Goal: Transaction & Acquisition: Purchase product/service

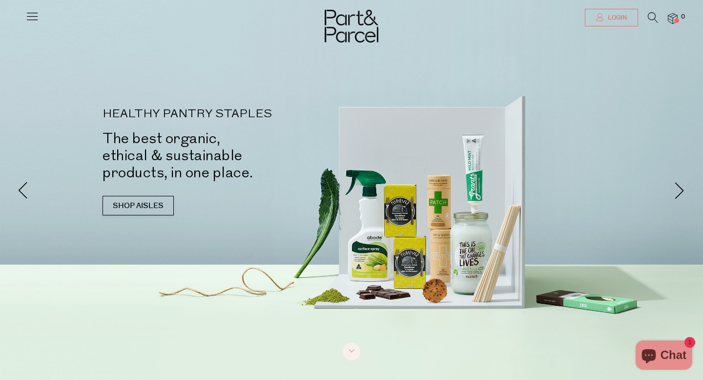
click at [603, 19] on link "Login" at bounding box center [611, 18] width 53 height 18
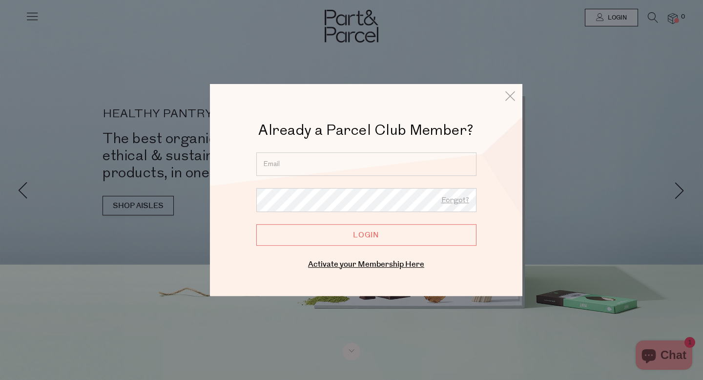
click at [377, 158] on input "email" at bounding box center [366, 163] width 220 height 23
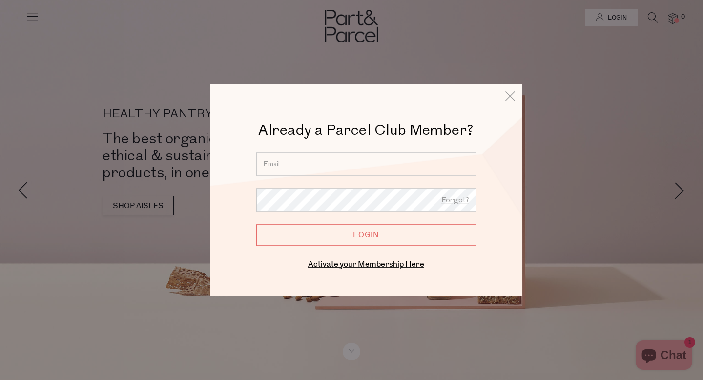
type input "elyserobgreen@gmail.com"
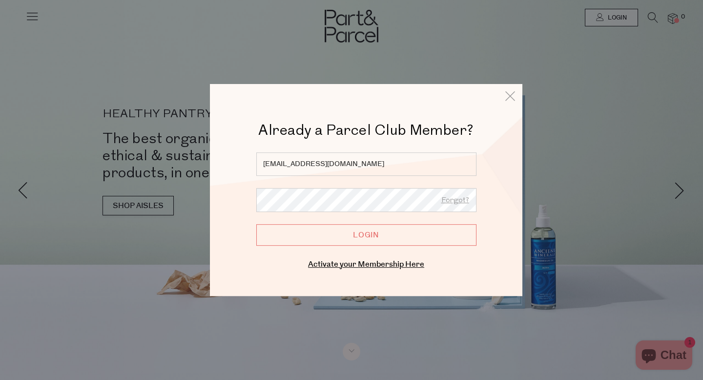
click at [371, 237] on input "Login" at bounding box center [366, 234] width 220 height 21
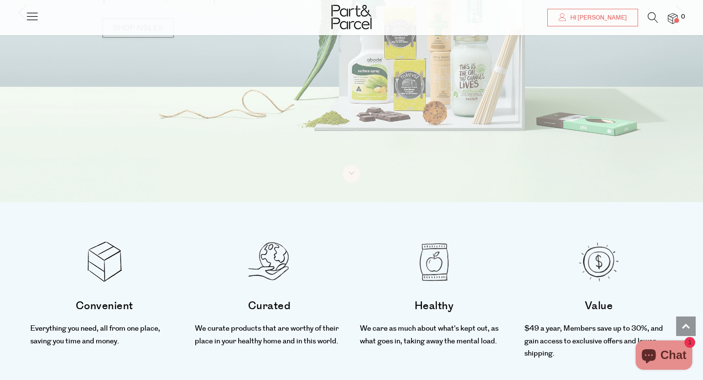
scroll to position [154, 0]
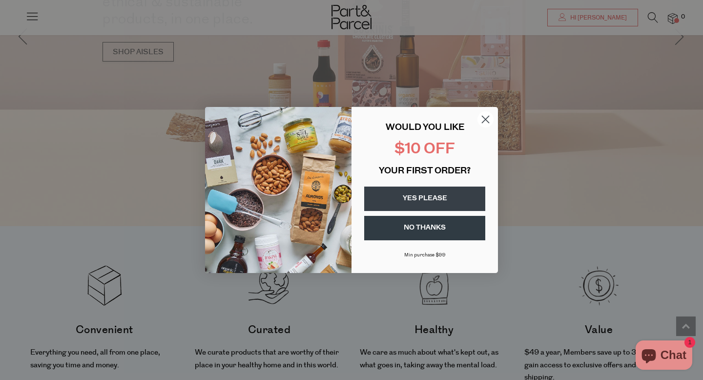
click at [487, 119] on circle "Close dialog" at bounding box center [485, 119] width 16 height 16
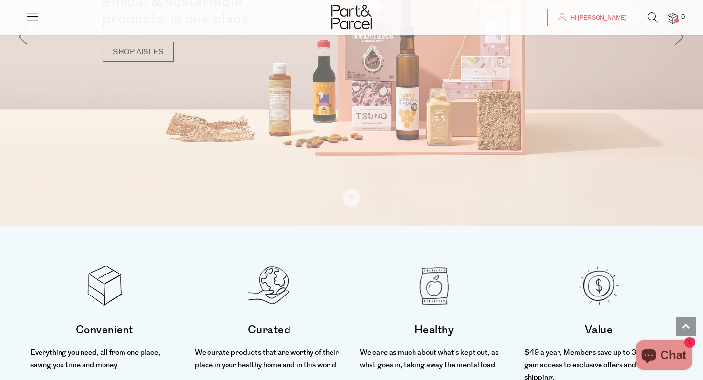
click at [650, 16] on icon at bounding box center [653, 17] width 10 height 11
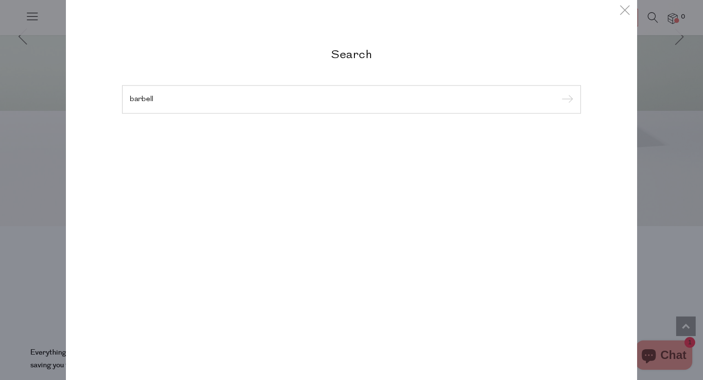
type input "barbell"
click at [558, 93] on input "submit" at bounding box center [565, 100] width 15 height 15
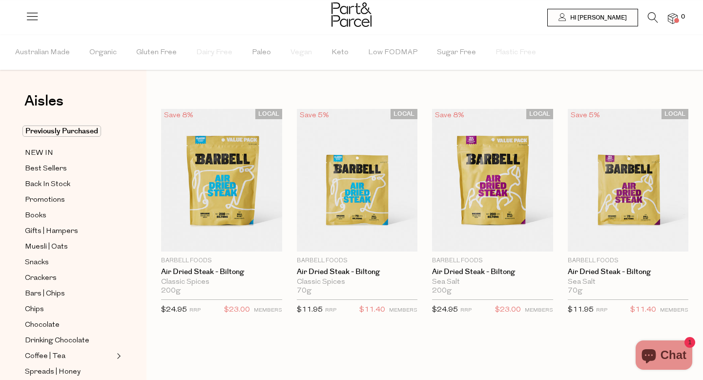
click at [651, 20] on icon at bounding box center [653, 17] width 10 height 11
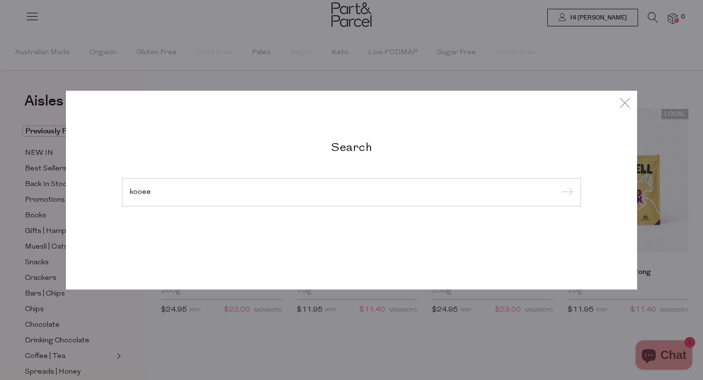
type input "kooee"
click at [558, 186] on input "submit" at bounding box center [565, 193] width 15 height 15
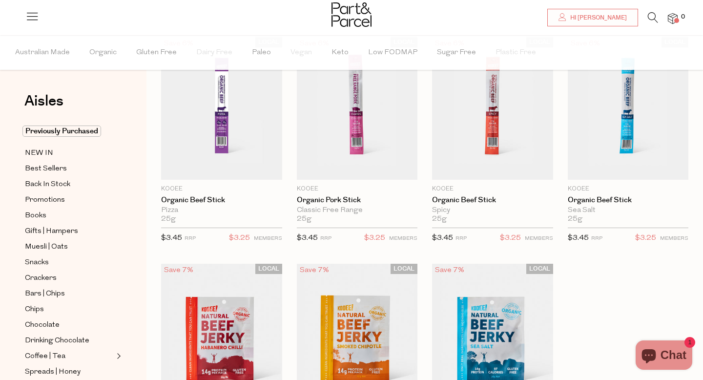
scroll to position [73, 0]
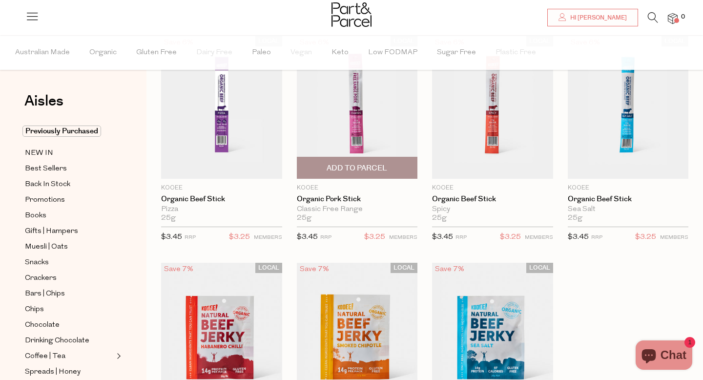
click at [367, 167] on span "Add To Parcel" at bounding box center [357, 168] width 61 height 10
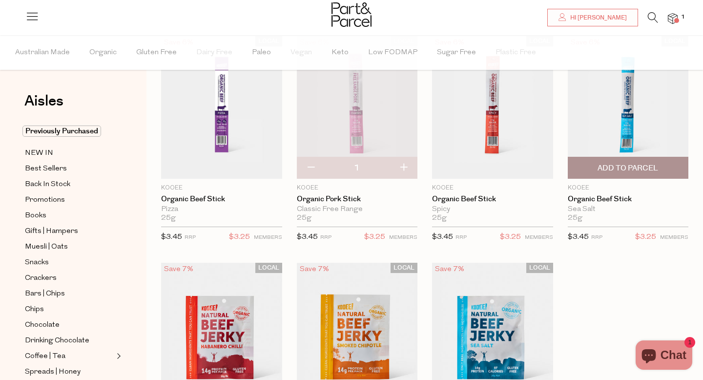
click at [632, 164] on span "Add To Parcel" at bounding box center [628, 168] width 61 height 10
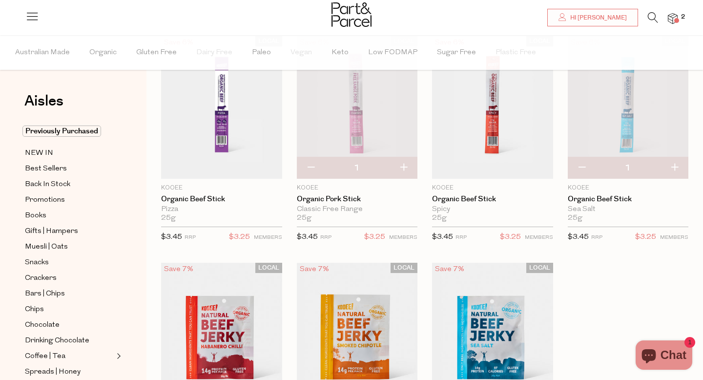
click at [406, 164] on button "button" at bounding box center [404, 167] width 28 height 21
type input "2"
click at [405, 166] on button "button" at bounding box center [404, 167] width 28 height 21
type input "3"
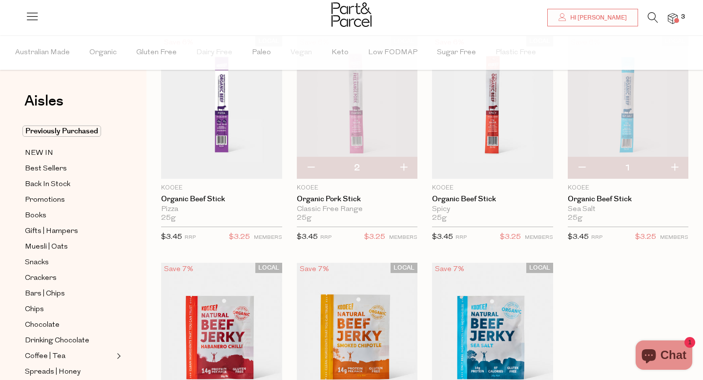
type input "3"
click at [124, 58] on li "Organic" at bounding box center [112, 52] width 47 height 35
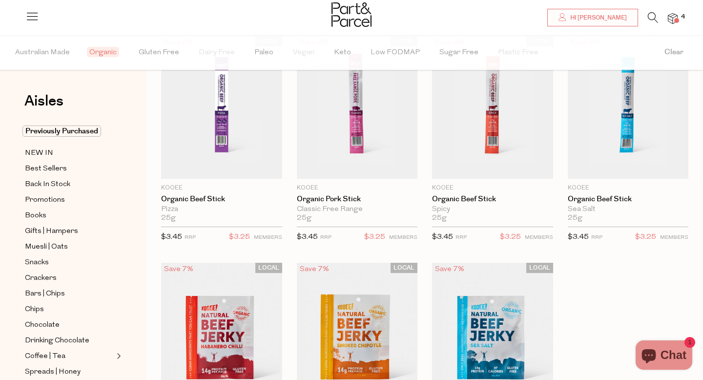
type input "3"
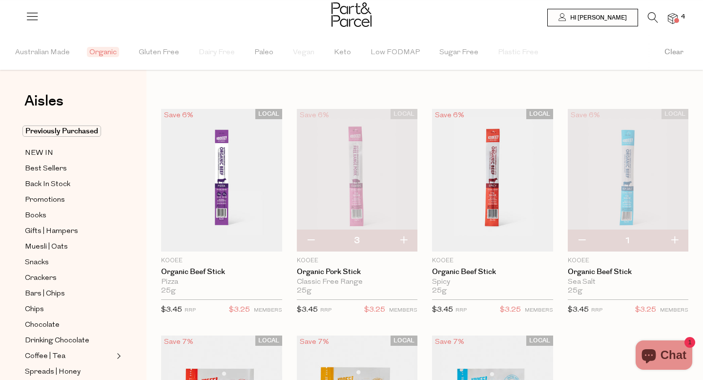
click at [648, 15] on icon at bounding box center [653, 17] width 10 height 11
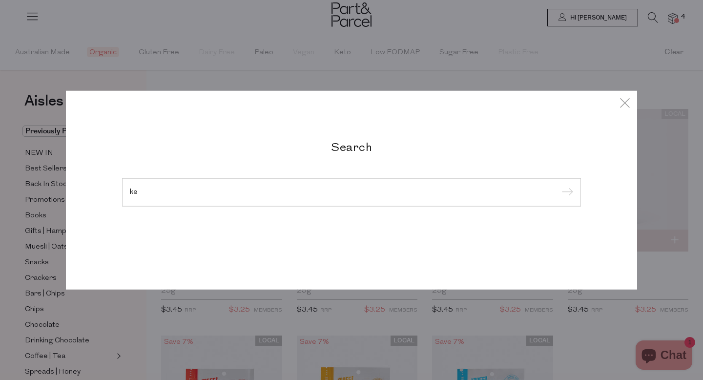
type input "k"
type input "gerkin"
click at [558, 186] on input "submit" at bounding box center [565, 193] width 15 height 15
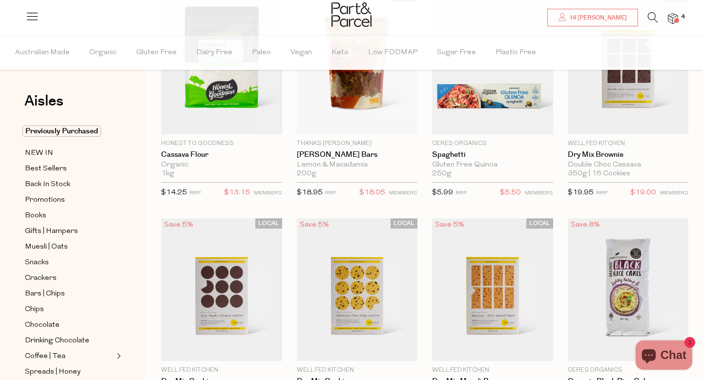
scroll to position [223, 0]
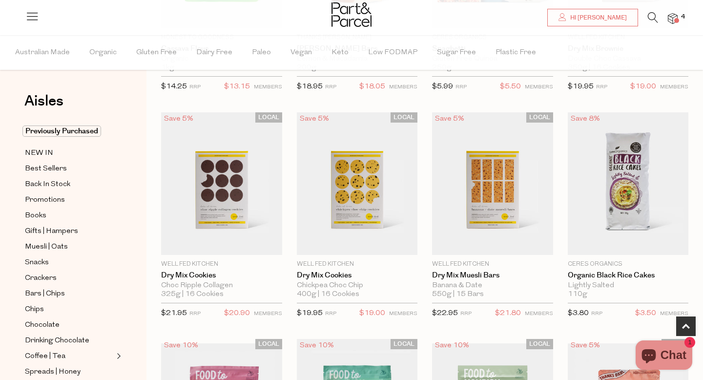
click at [654, 17] on icon at bounding box center [653, 17] width 10 height 11
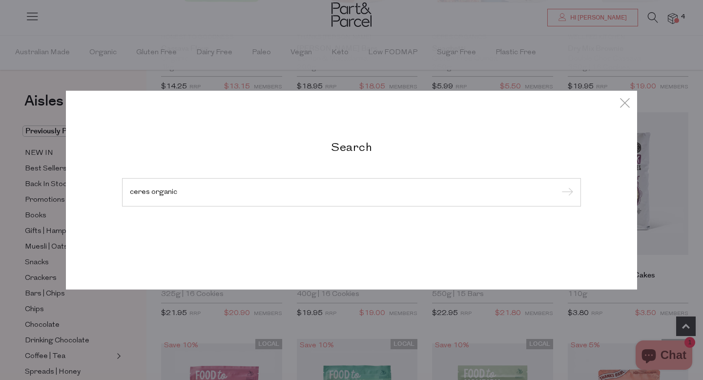
type input "ceres organic"
click at [558, 186] on input "submit" at bounding box center [565, 193] width 15 height 15
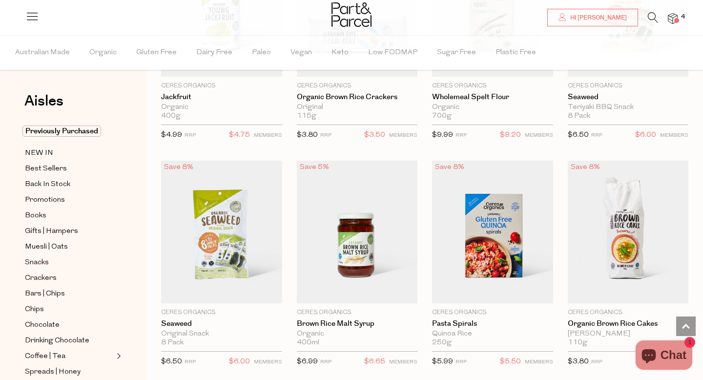
scroll to position [1310, 0]
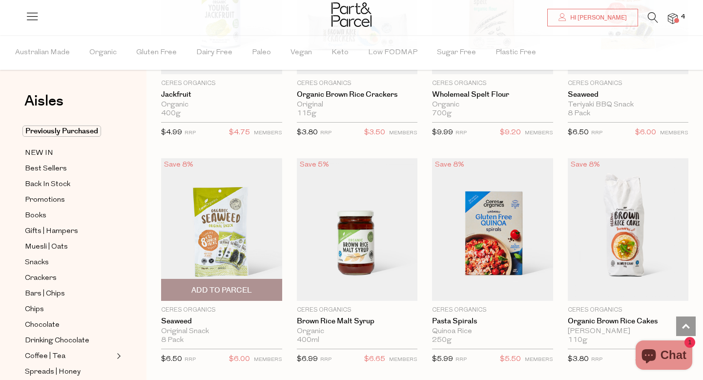
click at [231, 291] on span "Add To Parcel" at bounding box center [221, 290] width 61 height 10
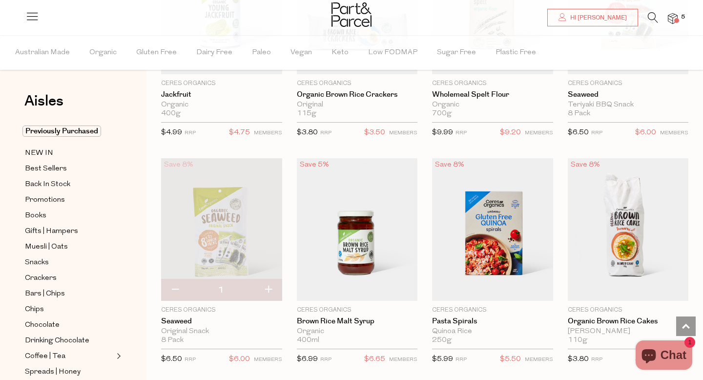
click at [268, 289] on button "button" at bounding box center [268, 289] width 28 height 21
type input "2"
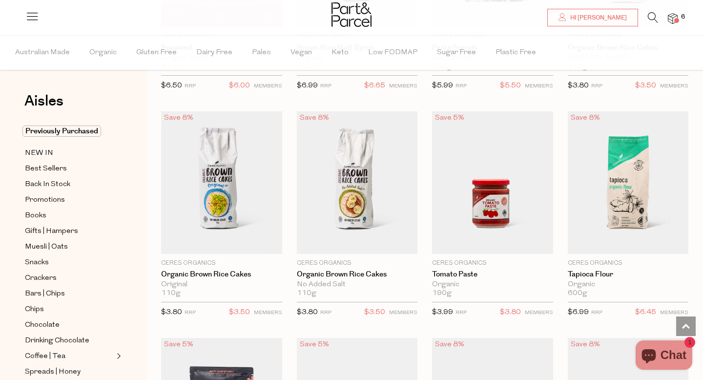
scroll to position [1584, 0]
click at [49, 201] on span "Promotions" at bounding box center [45, 200] width 40 height 12
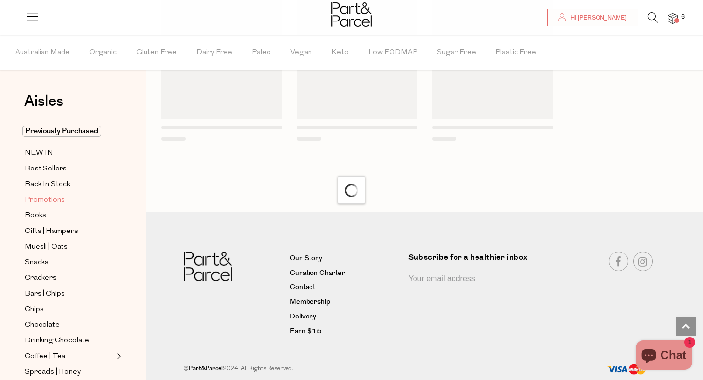
scroll to position [795, 0]
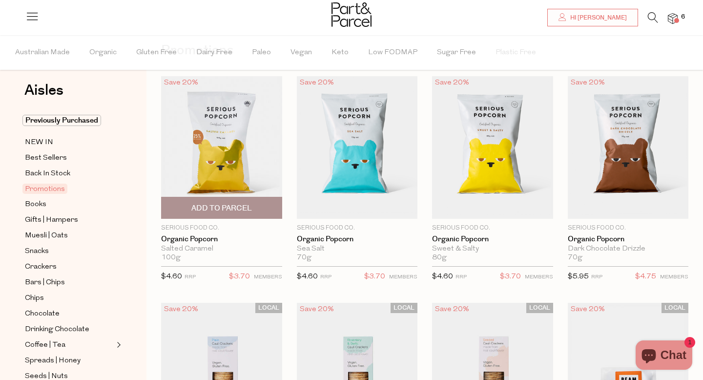
scroll to position [53, 0]
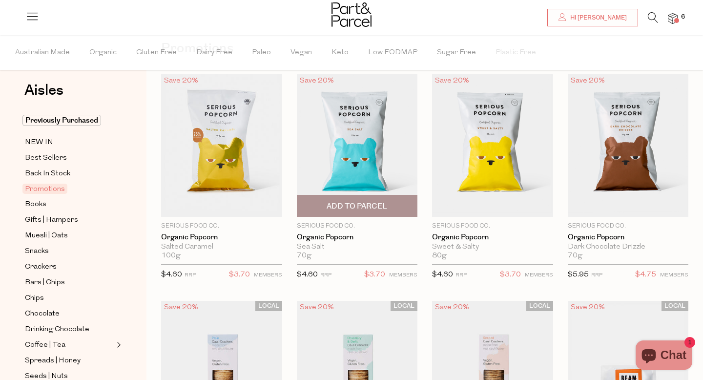
click at [366, 208] on span "Add To Parcel" at bounding box center [357, 206] width 61 height 10
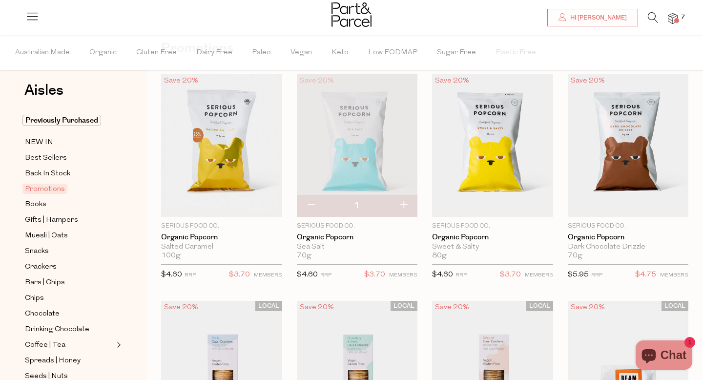
click at [408, 208] on button "button" at bounding box center [404, 205] width 28 height 21
type input "2"
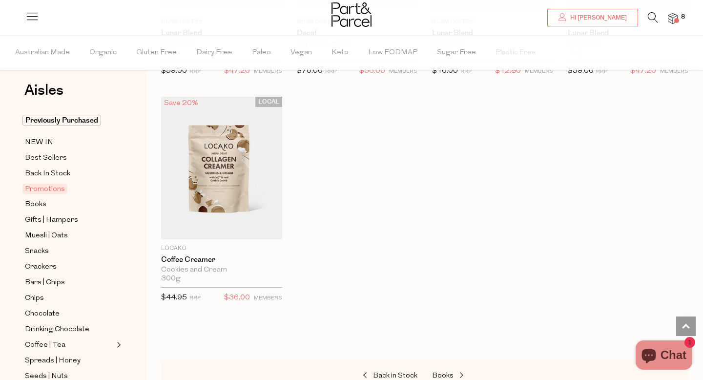
scroll to position [720, 0]
click at [40, 235] on span "Muesli | Oats" at bounding box center [46, 236] width 43 height 12
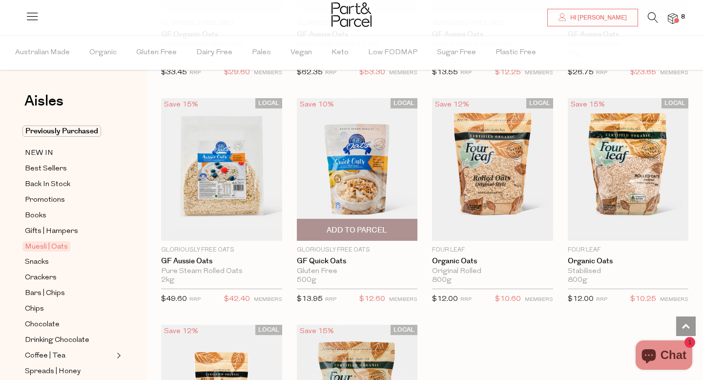
scroll to position [2539, 0]
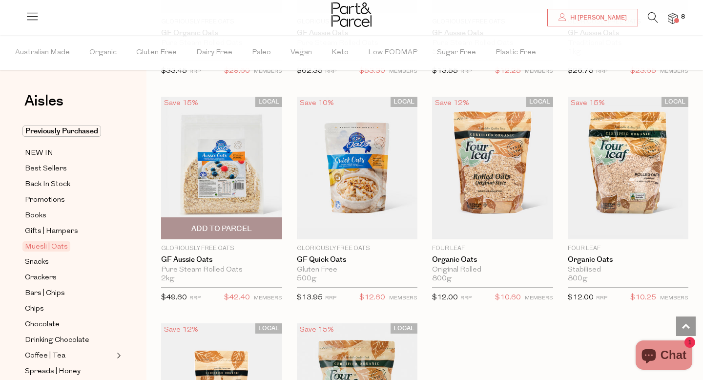
click at [274, 222] on span "Add To Parcel" at bounding box center [221, 228] width 115 height 21
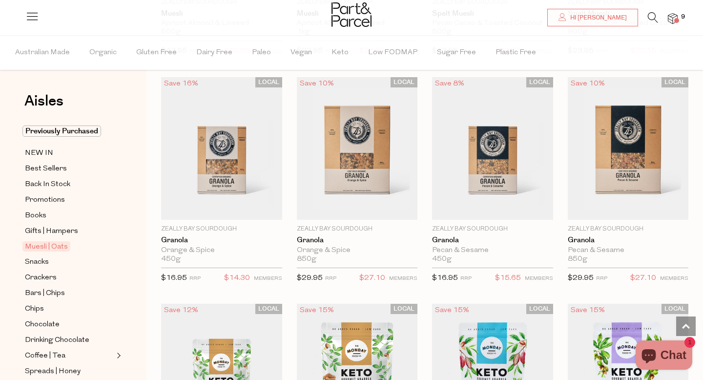
scroll to position [1651, 0]
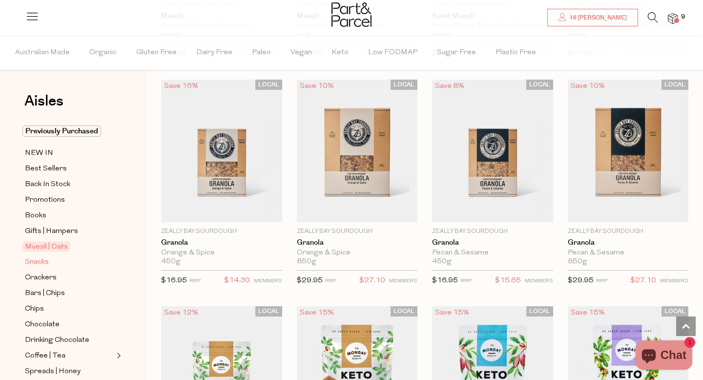
click at [31, 264] on span "Snacks" at bounding box center [37, 262] width 24 height 12
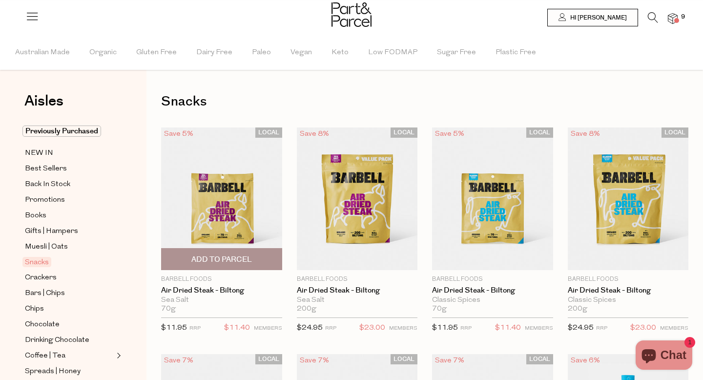
type input "3"
type input "2"
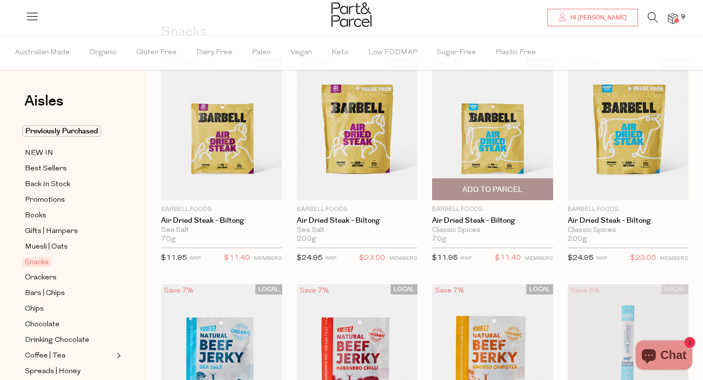
scroll to position [68, 0]
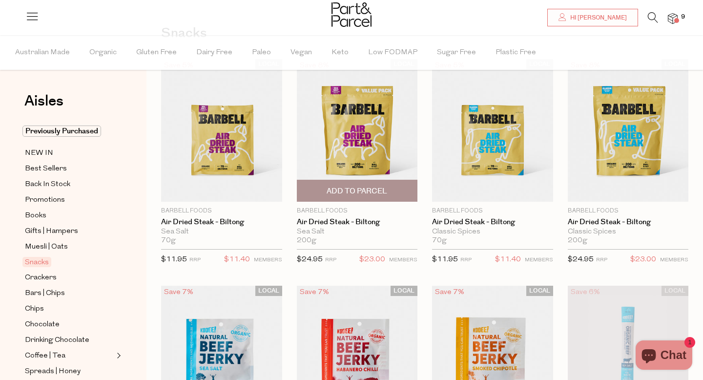
click at [400, 185] on span "Add To Parcel" at bounding box center [357, 190] width 115 height 21
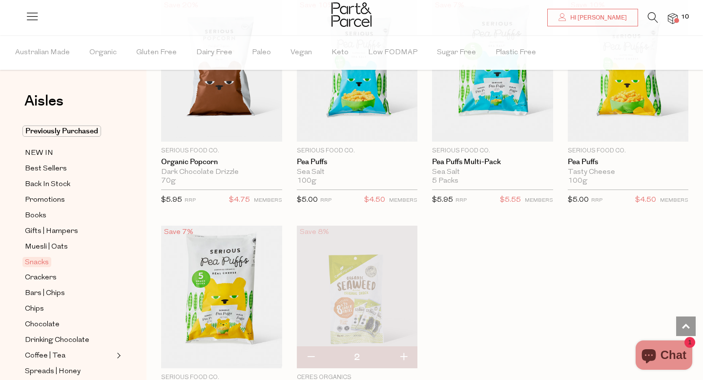
scroll to position [2638, 0]
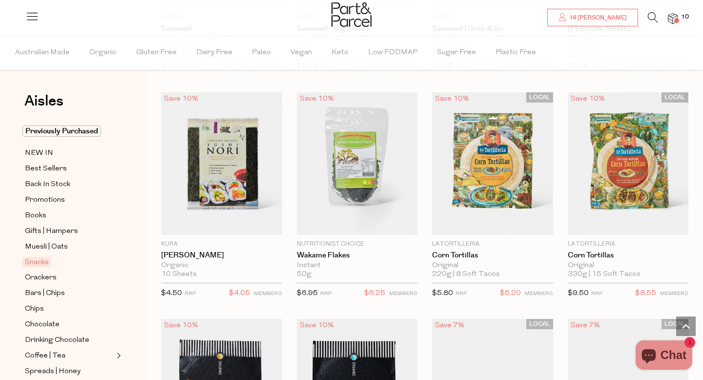
scroll to position [3223, 0]
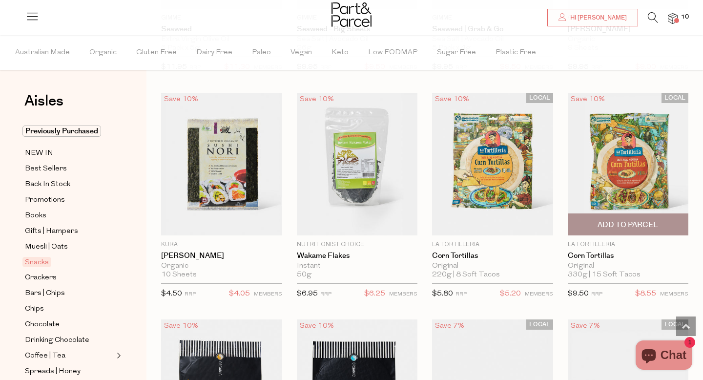
click at [637, 220] on span "Add To Parcel" at bounding box center [628, 225] width 61 height 10
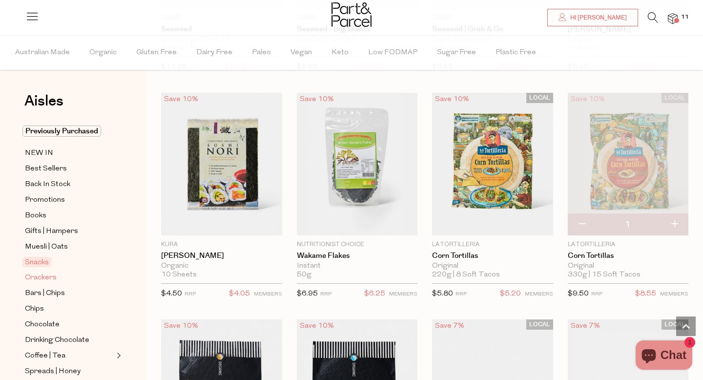
click at [44, 278] on span "Crackers" at bounding box center [41, 278] width 32 height 12
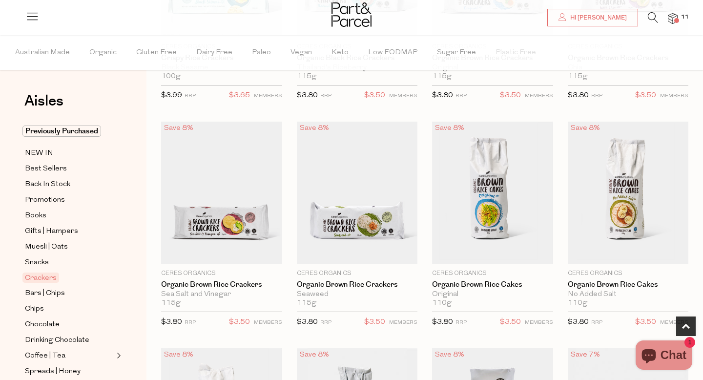
scroll to position [464, 0]
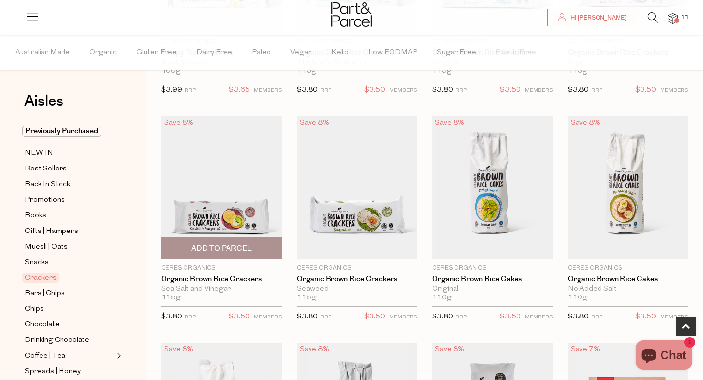
click at [242, 251] on span "Add To Parcel" at bounding box center [221, 248] width 61 height 10
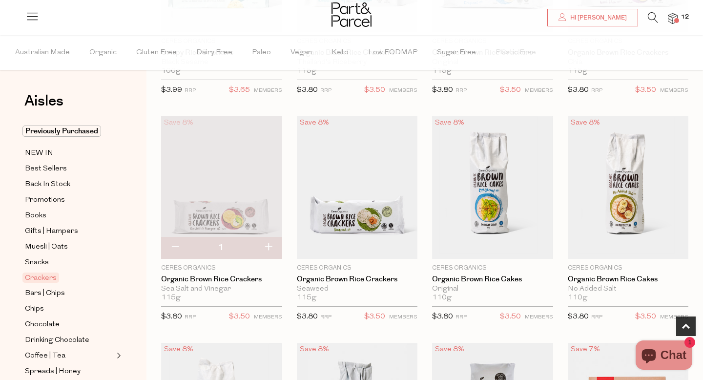
click at [268, 248] on button "button" at bounding box center [268, 247] width 28 height 21
type input "2"
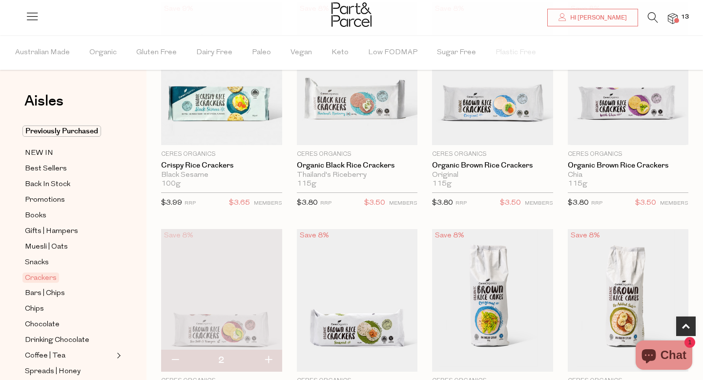
scroll to position [350, 0]
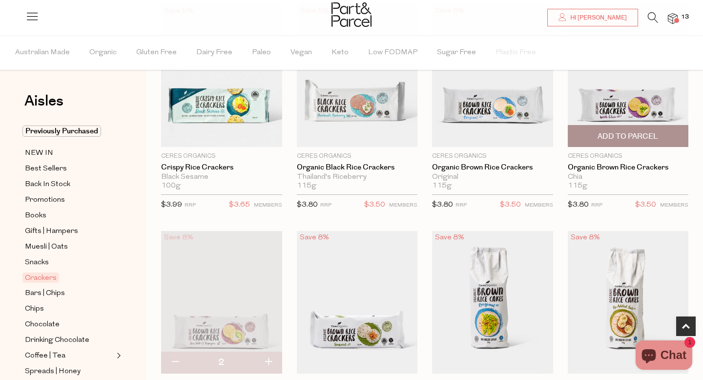
click at [660, 133] on span "Add To Parcel" at bounding box center [628, 135] width 115 height 21
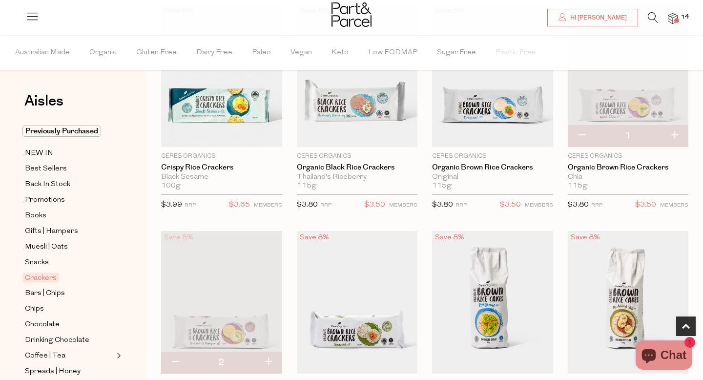
click at [678, 136] on button "button" at bounding box center [674, 135] width 28 height 21
type input "2"
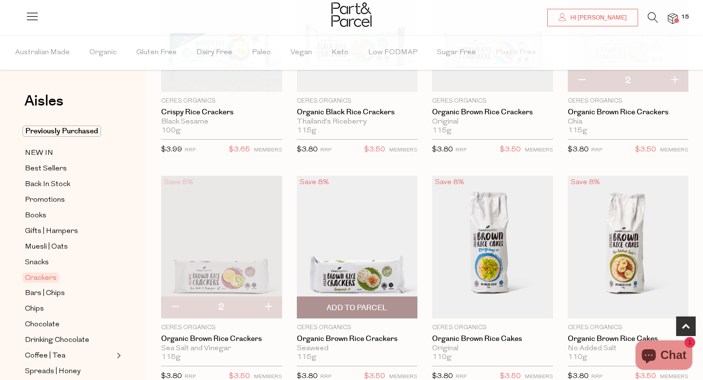
scroll to position [405, 0]
click at [394, 304] on span "Add To Parcel" at bounding box center [357, 306] width 115 height 21
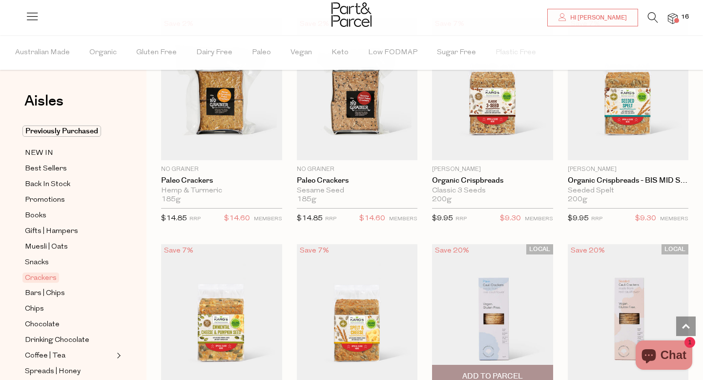
scroll to position [1420, 0]
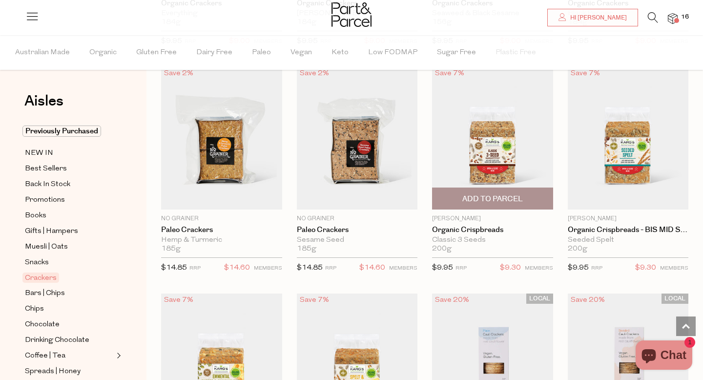
click at [512, 171] on img at bounding box center [492, 138] width 121 height 143
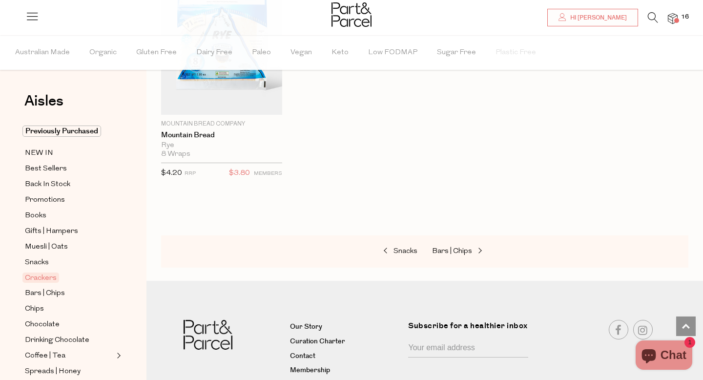
scroll to position [2196, 0]
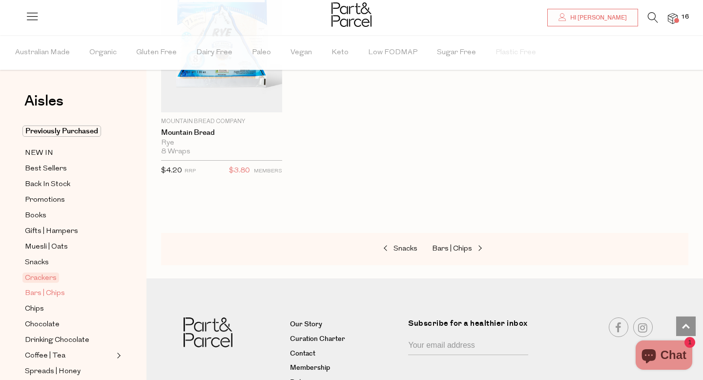
click at [37, 293] on span "Bars | Chips" at bounding box center [45, 294] width 40 height 12
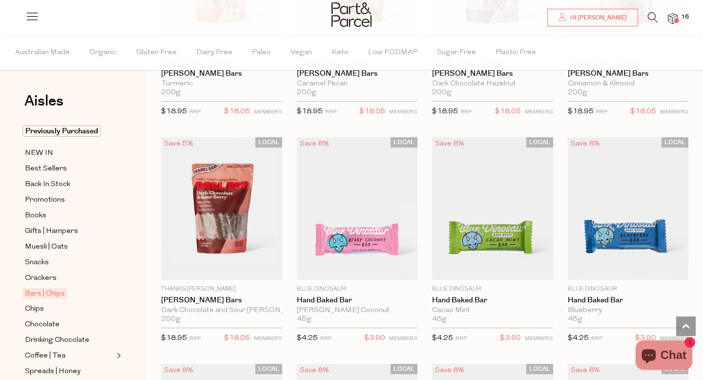
scroll to position [1593, 0]
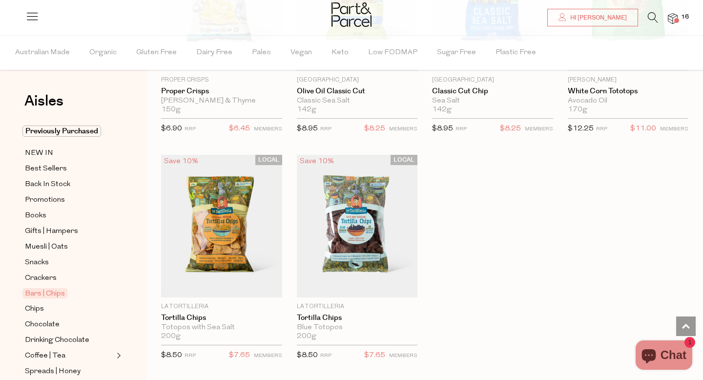
scroll to position [3877, 0]
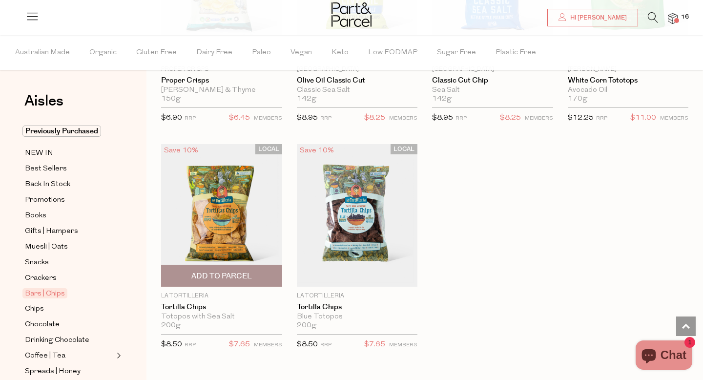
click at [255, 274] on span "Add To Parcel" at bounding box center [221, 275] width 115 height 21
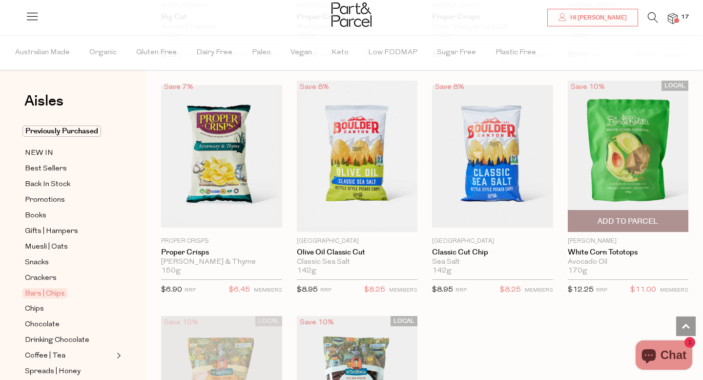
scroll to position [3701, 0]
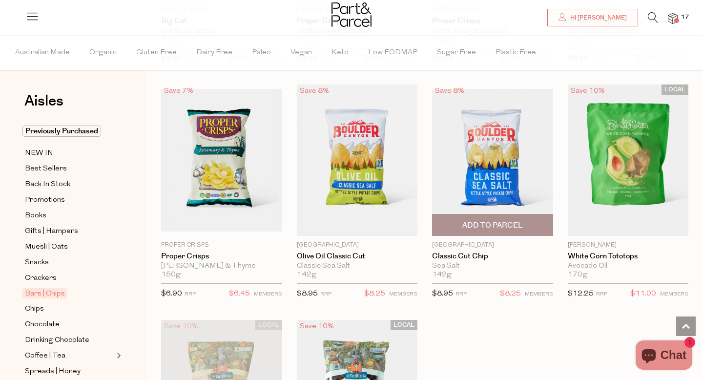
click at [530, 183] on img at bounding box center [492, 160] width 121 height 143
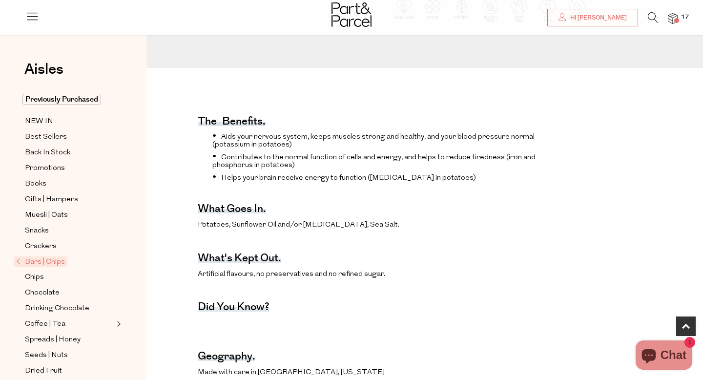
scroll to position [270, 0]
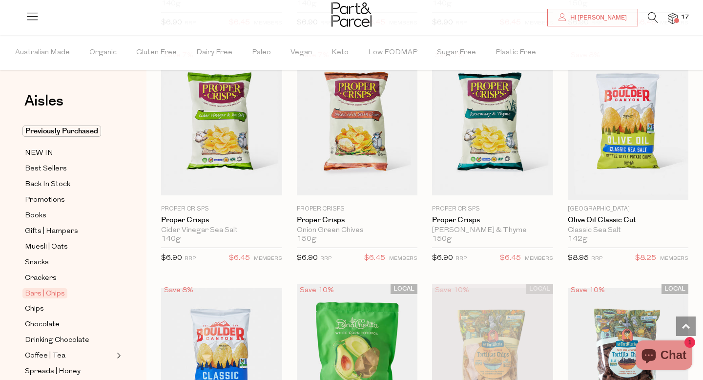
scroll to position [764, 0]
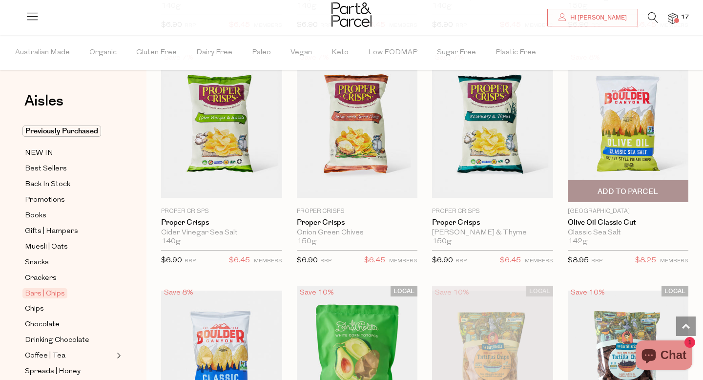
click at [627, 192] on span "Add To Parcel" at bounding box center [628, 191] width 61 height 10
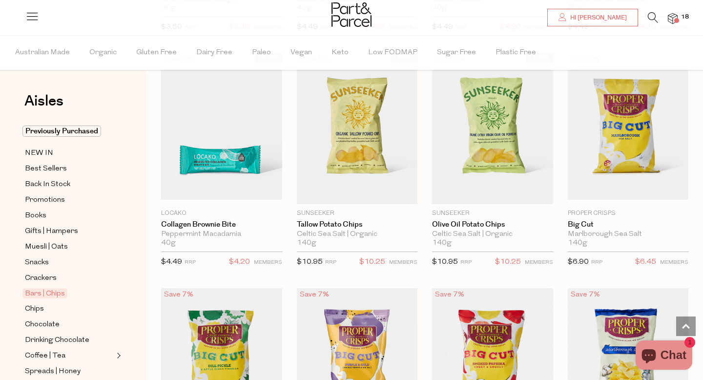
scroll to position [302, 0]
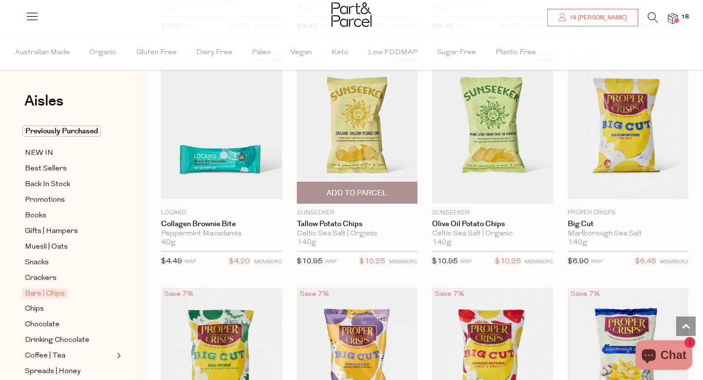
click at [351, 116] on img at bounding box center [357, 127] width 121 height 151
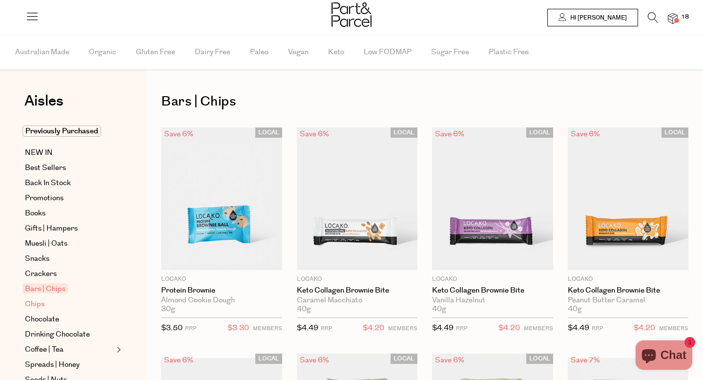
click at [32, 304] on span "Chips" at bounding box center [35, 304] width 20 height 12
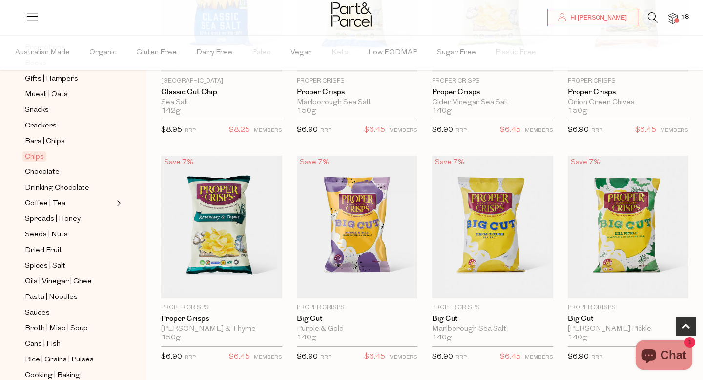
scroll to position [170, 0]
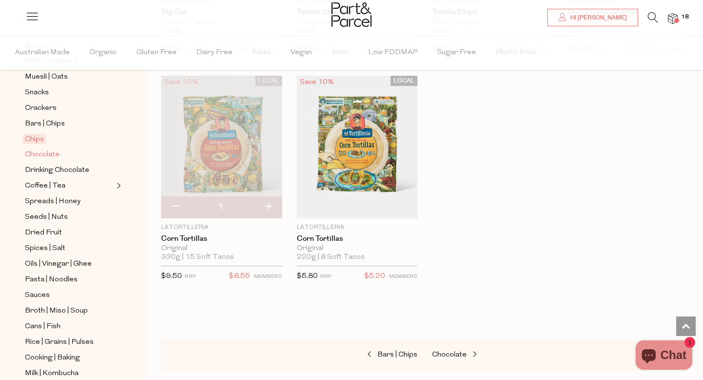
click at [39, 154] on span "Chocolate" at bounding box center [42, 155] width 35 height 12
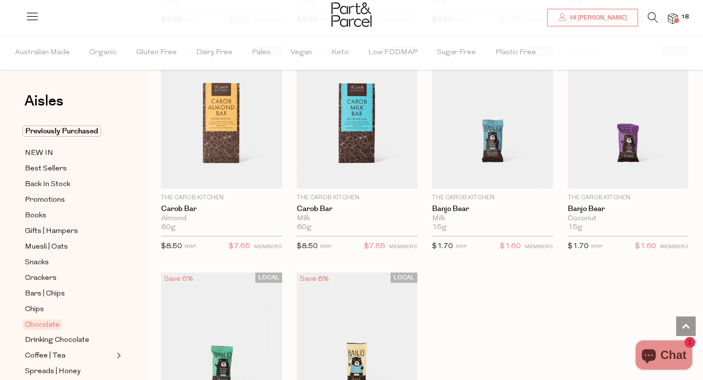
scroll to position [2601, 0]
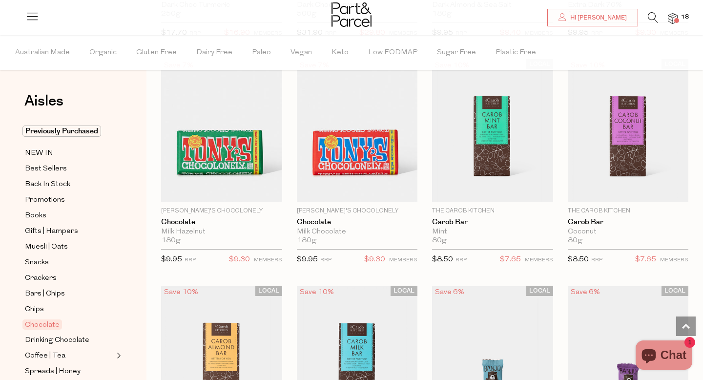
scroll to position [2358, 0]
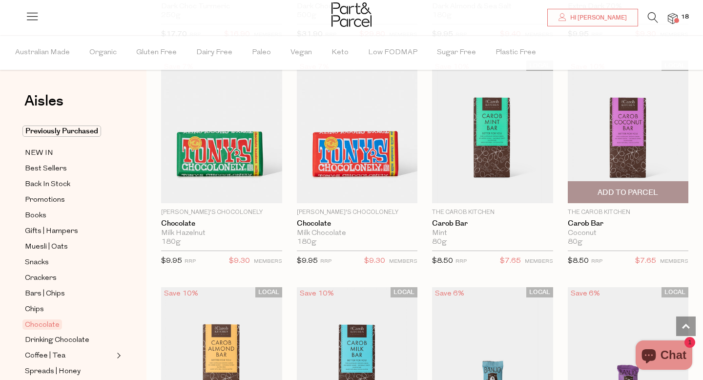
click at [612, 187] on span "Add To Parcel" at bounding box center [628, 192] width 61 height 10
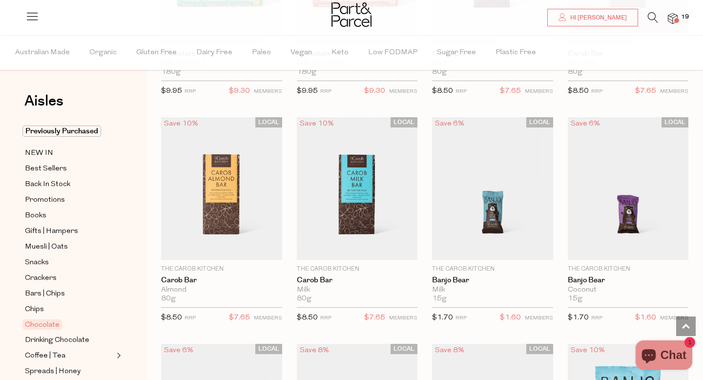
scroll to position [2530, 0]
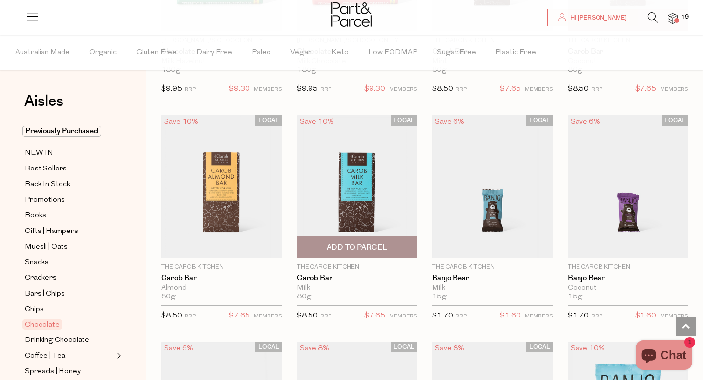
click at [376, 236] on span "Add To Parcel" at bounding box center [357, 246] width 115 height 21
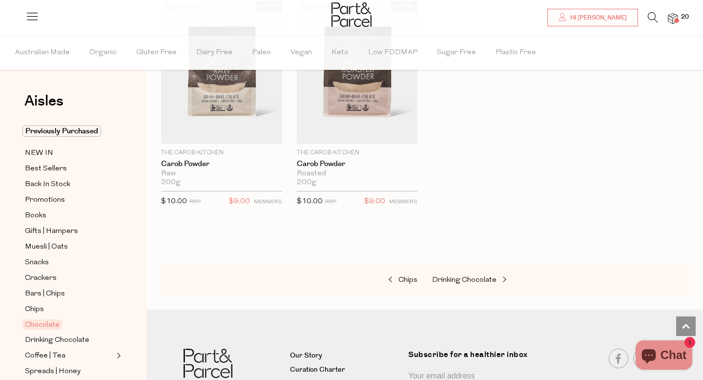
scroll to position [3324, 0]
click at [61, 342] on span "Drinking Chocolate" at bounding box center [57, 340] width 64 height 12
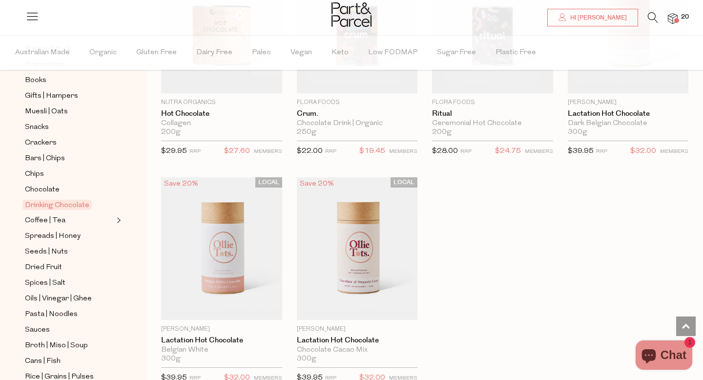
scroll to position [941, 0]
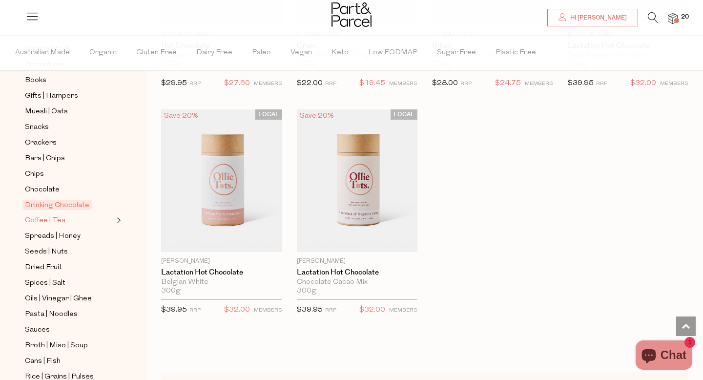
click at [44, 221] on span "Coffee | Tea" at bounding box center [45, 221] width 41 height 12
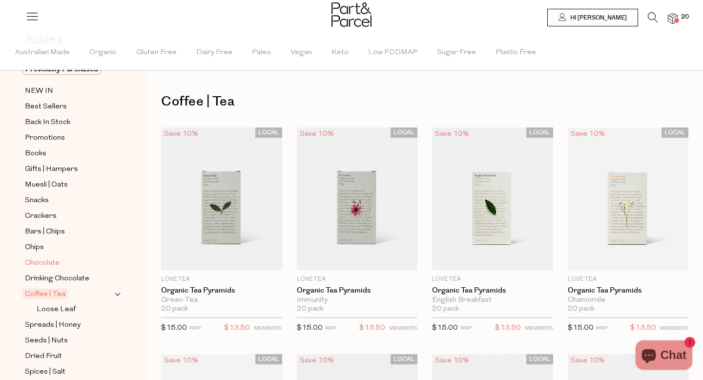
scroll to position [69, 0]
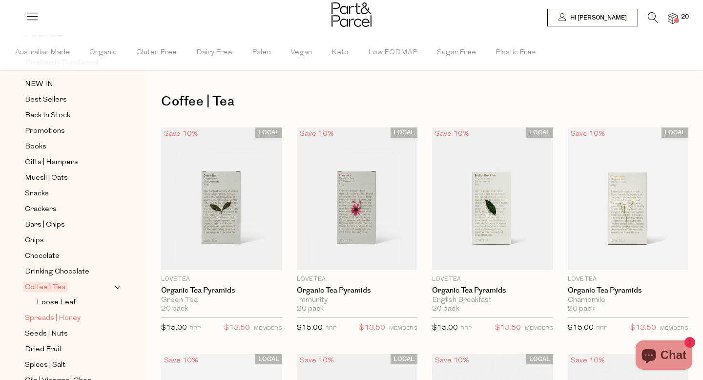
click at [58, 320] on span "Spreads | Honey" at bounding box center [53, 318] width 56 height 12
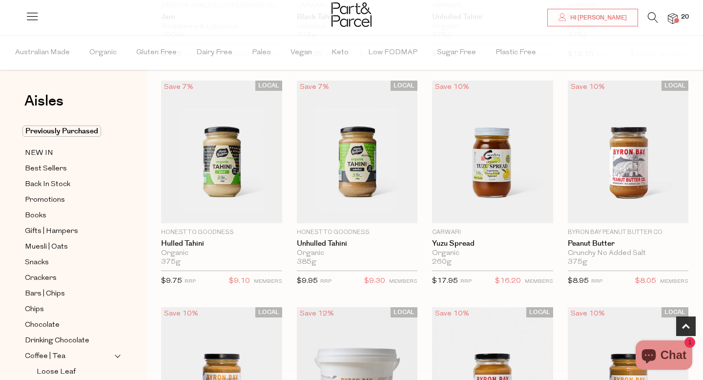
scroll to position [277, 0]
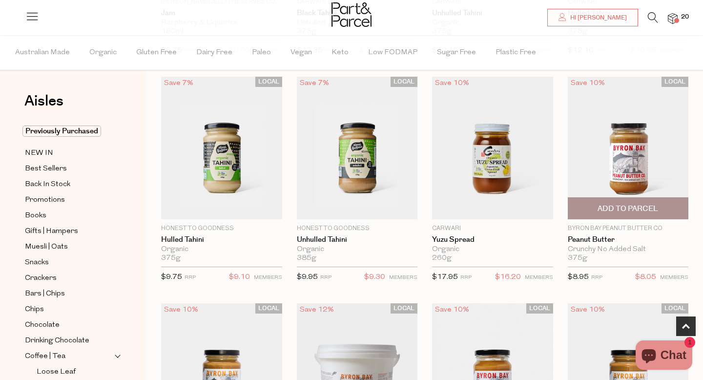
click at [671, 201] on span "Add To Parcel" at bounding box center [628, 208] width 115 height 21
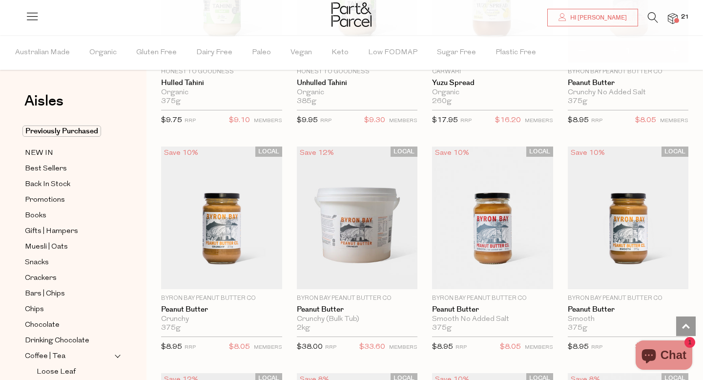
scroll to position [433, 0]
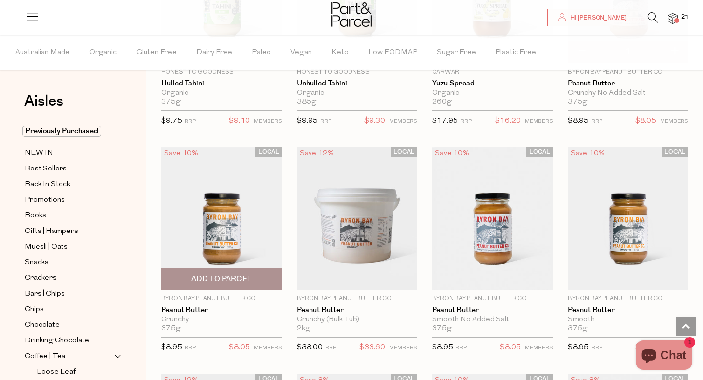
click at [268, 272] on span "Add To Parcel" at bounding box center [221, 278] width 115 height 21
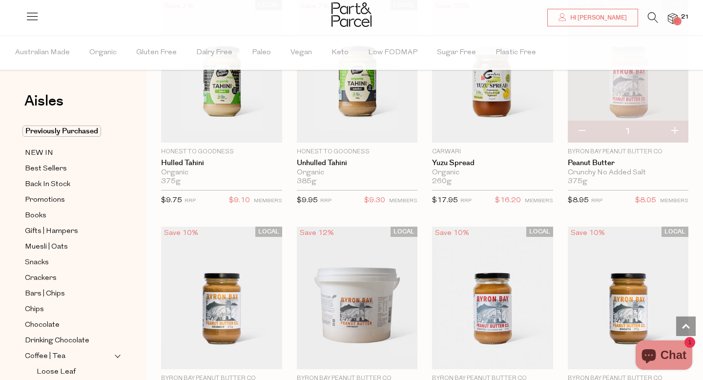
scroll to position [341, 0]
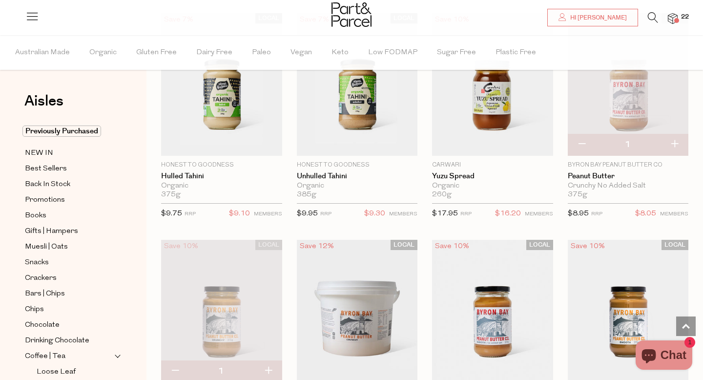
click at [581, 145] on button "button" at bounding box center [582, 144] width 28 height 21
type input "0"
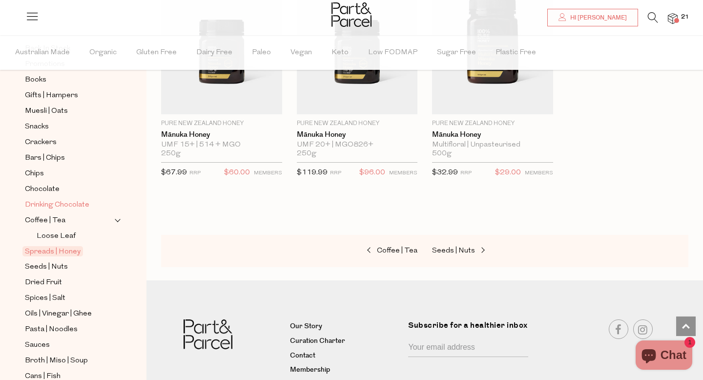
scroll to position [144, 0]
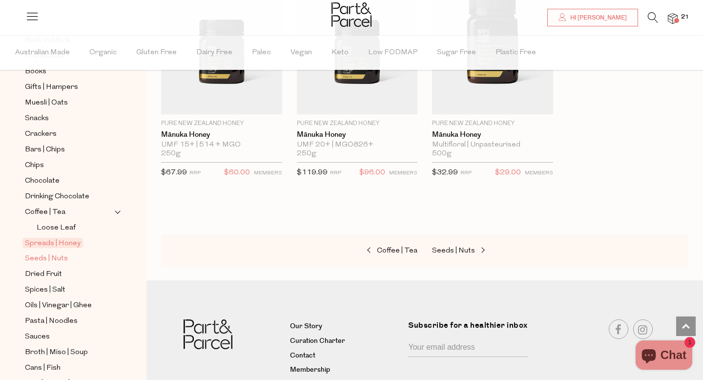
click at [52, 261] on span "Seeds | Nuts" at bounding box center [46, 259] width 43 height 12
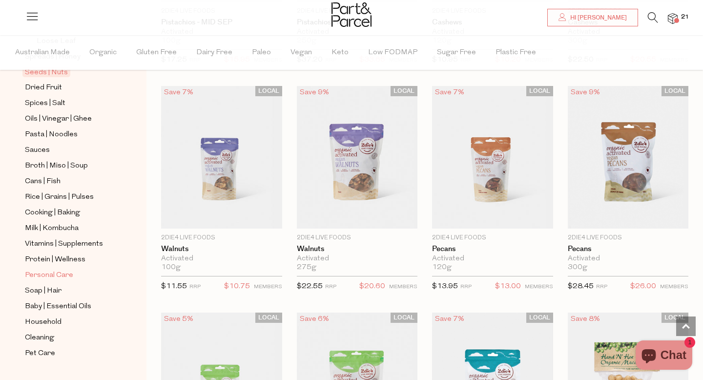
scroll to position [328, 0]
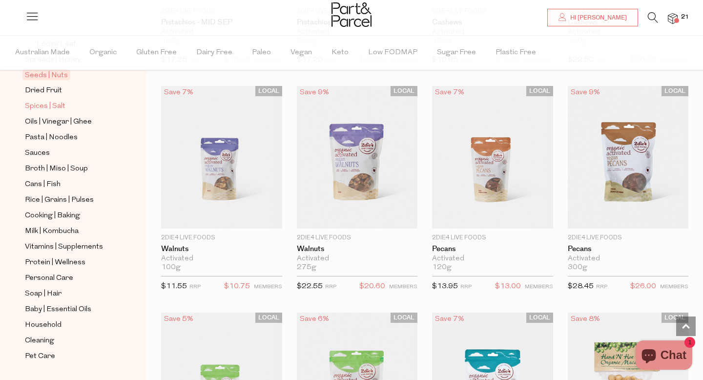
click at [53, 106] on span "Spices | Salt" at bounding box center [45, 107] width 41 height 12
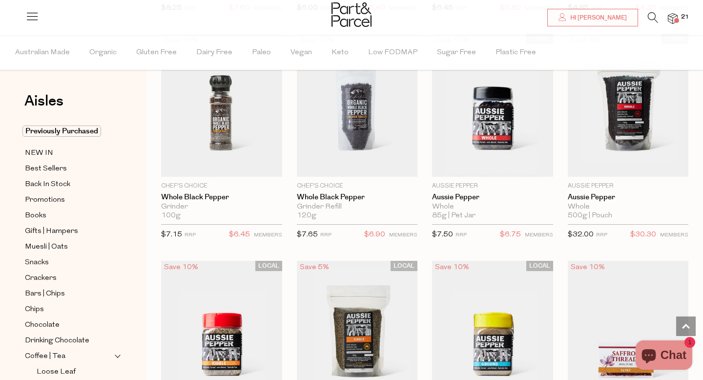
scroll to position [748, 0]
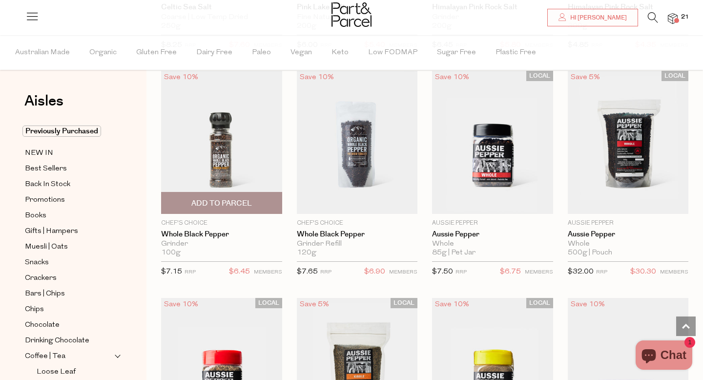
click at [274, 204] on span "Add To Parcel" at bounding box center [221, 202] width 115 height 21
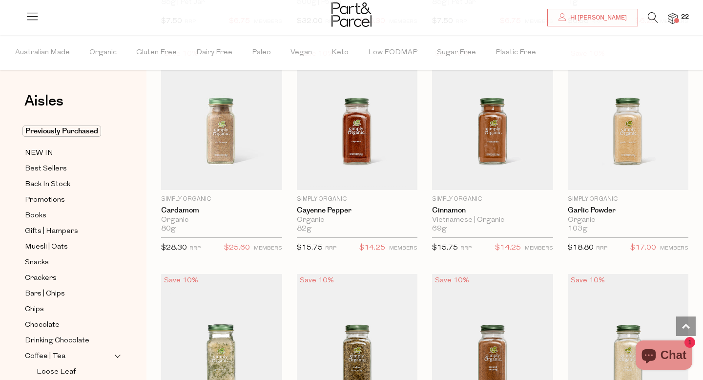
scroll to position [1226, 0]
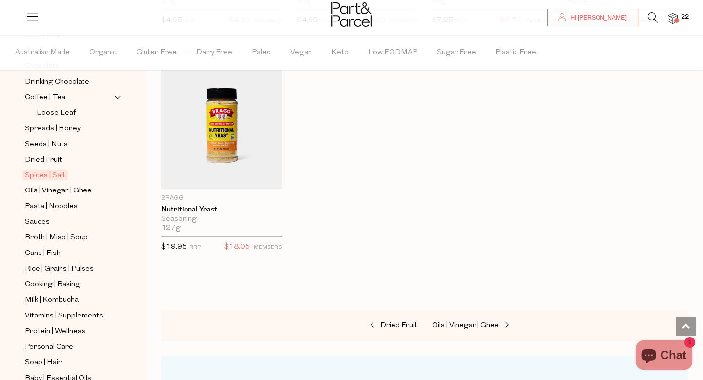
scroll to position [260, 0]
click at [75, 191] on span "Oils | Vinegar | Ghee" at bounding box center [58, 190] width 67 height 12
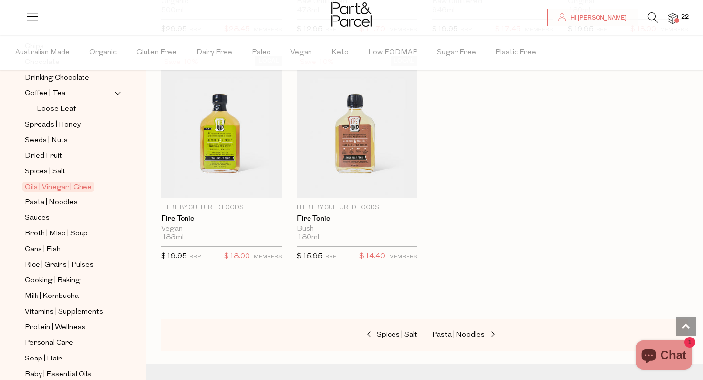
scroll to position [294, 0]
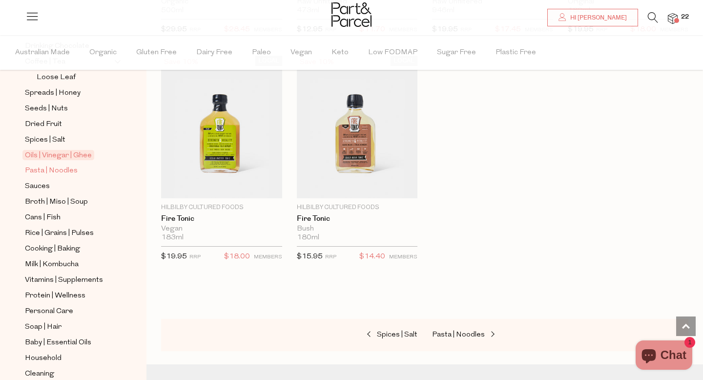
click at [58, 171] on span "Pasta | Noodles" at bounding box center [51, 171] width 53 height 12
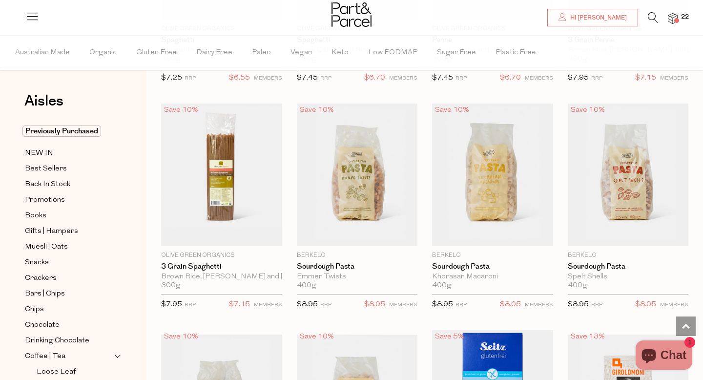
scroll to position [938, 0]
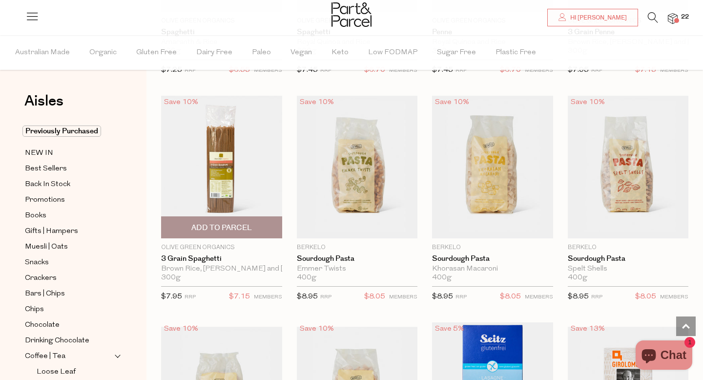
click at [248, 223] on span "Add To Parcel" at bounding box center [221, 228] width 61 height 10
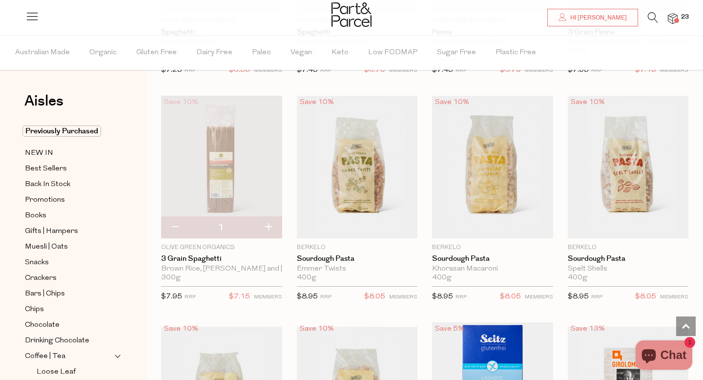
click at [269, 225] on button "button" at bounding box center [268, 227] width 28 height 21
type input "2"
click at [267, 224] on button "button" at bounding box center [268, 227] width 28 height 21
type input "3"
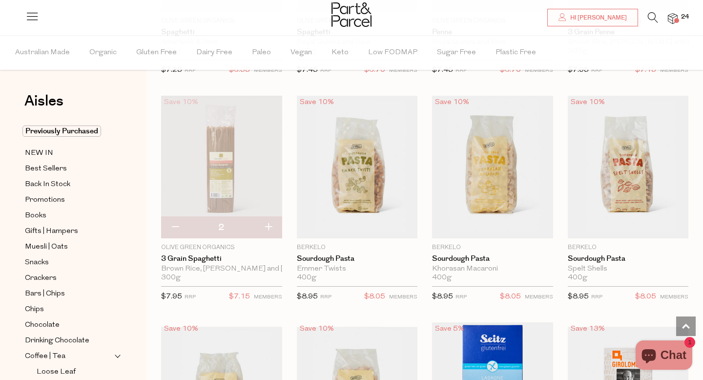
type input "3"
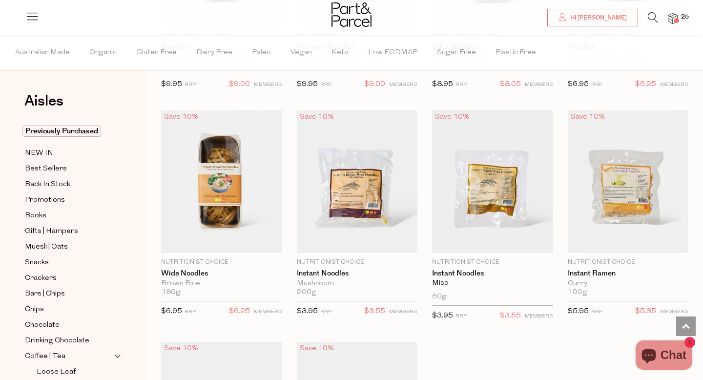
scroll to position [2519, 0]
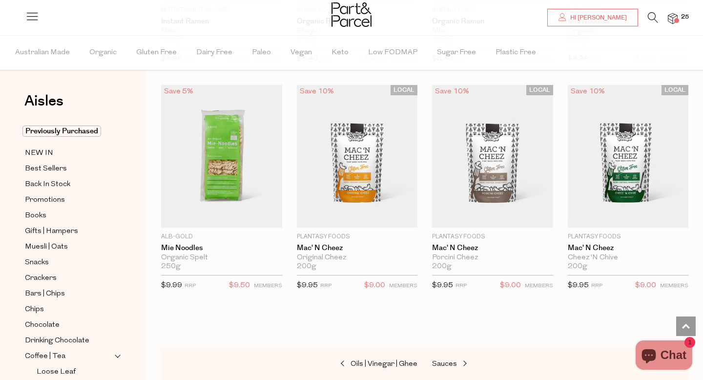
scroll to position [3002, 0]
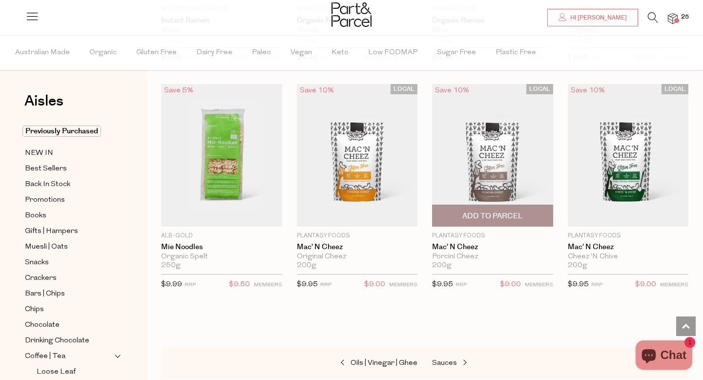
click at [528, 178] on img at bounding box center [492, 155] width 121 height 143
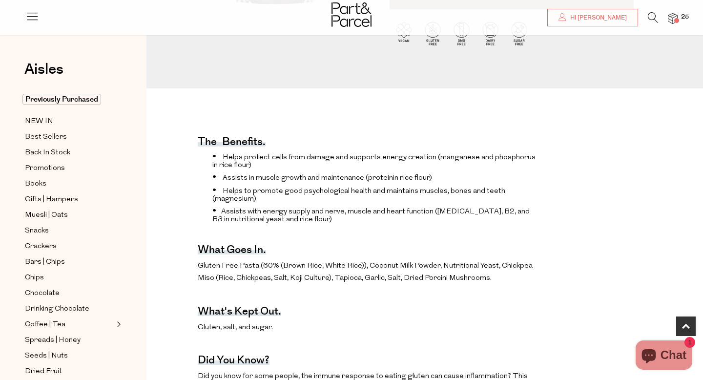
scroll to position [256, 0]
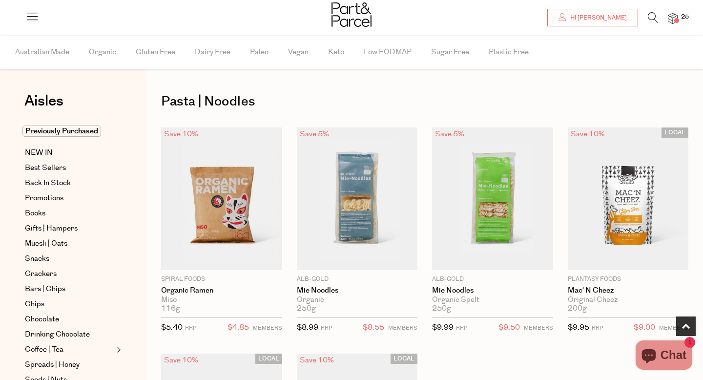
scroll to position [449, 0]
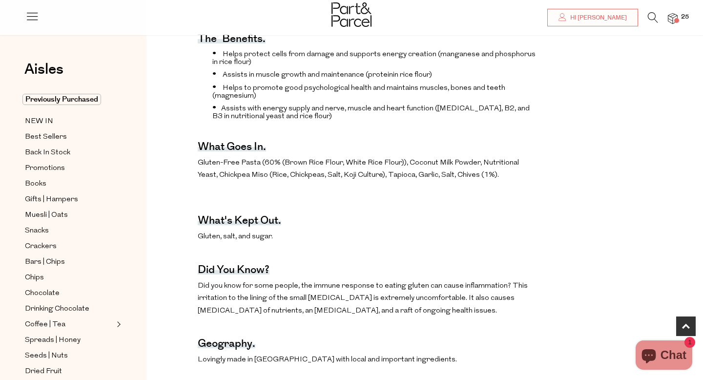
scroll to position [373, 0]
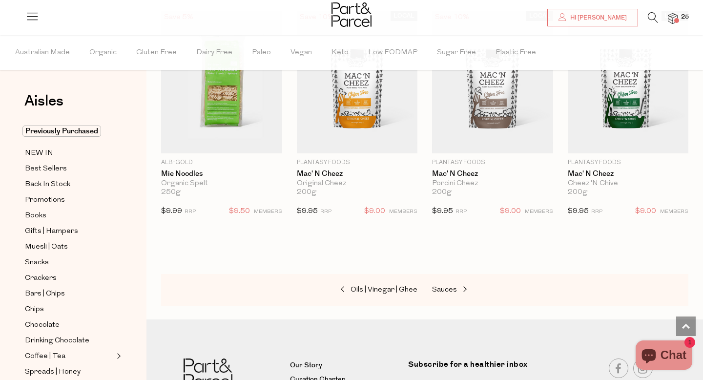
scroll to position [3051, 0]
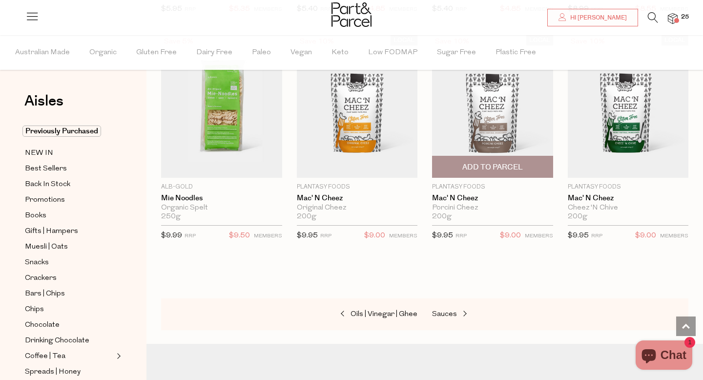
click at [481, 162] on span "Add To Parcel" at bounding box center [492, 167] width 61 height 10
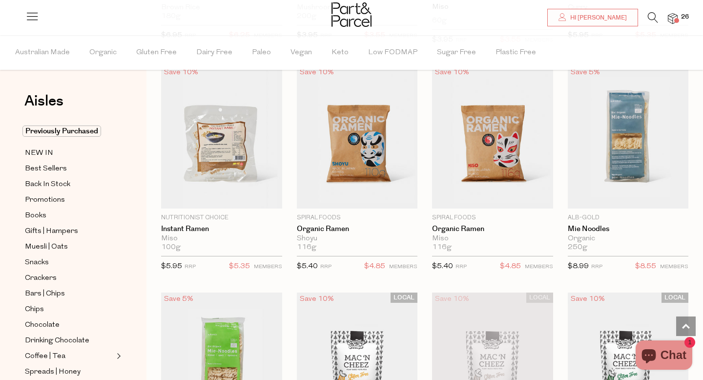
scroll to position [2790, 0]
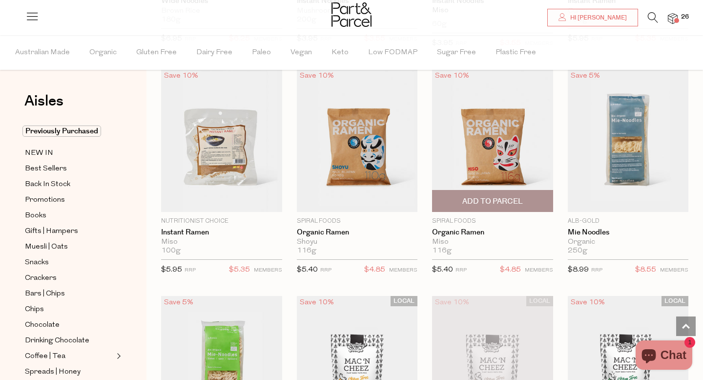
click at [522, 190] on span "Add To Parcel" at bounding box center [492, 200] width 115 height 21
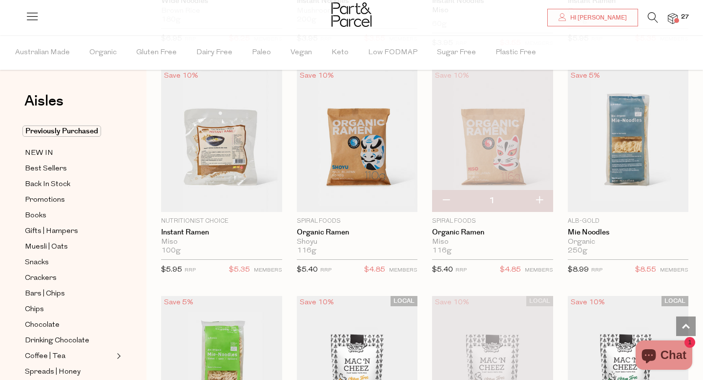
click at [541, 195] on button "button" at bounding box center [539, 200] width 28 height 21
type input "2"
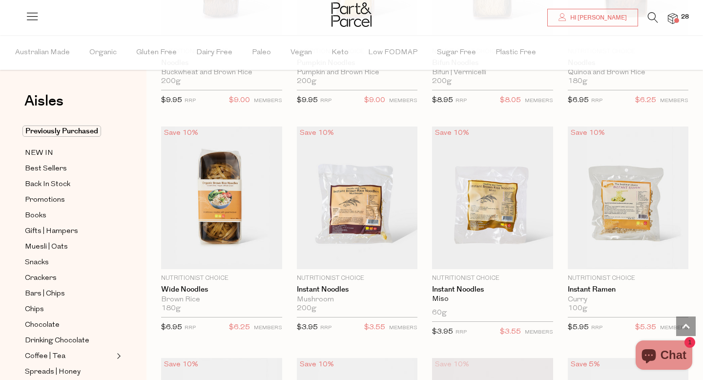
scroll to position [2513, 0]
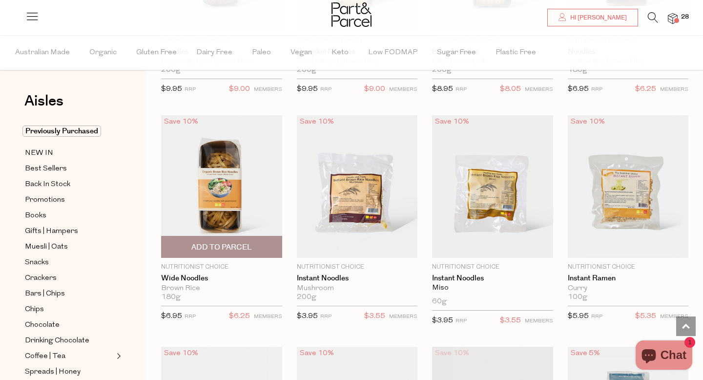
click at [242, 196] on img at bounding box center [221, 186] width 121 height 143
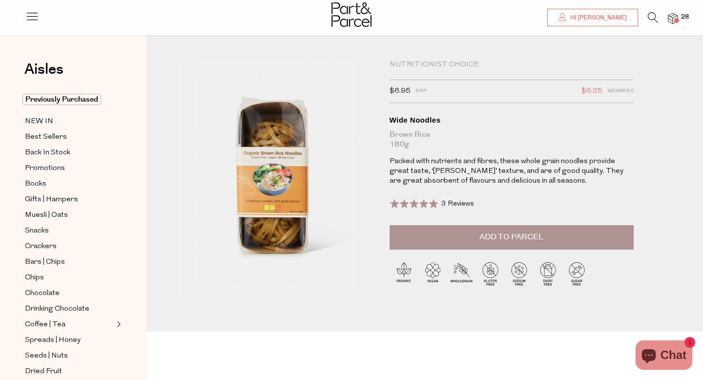
scroll to position [4, 0]
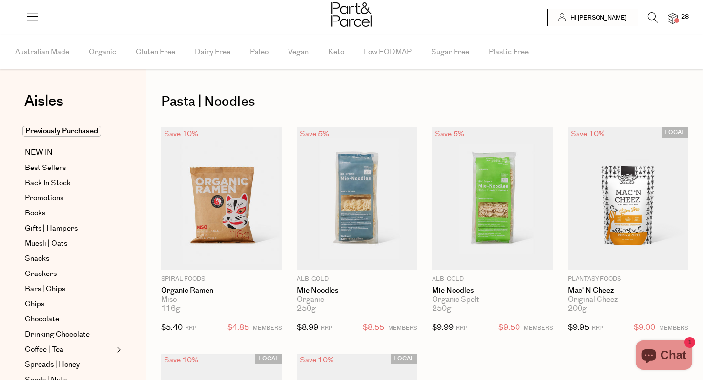
type input "2"
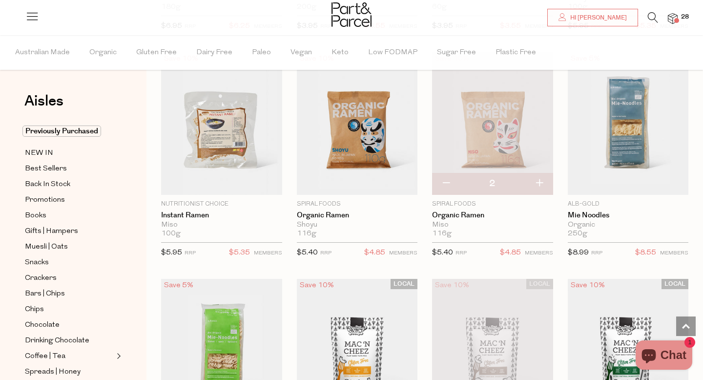
type input "3"
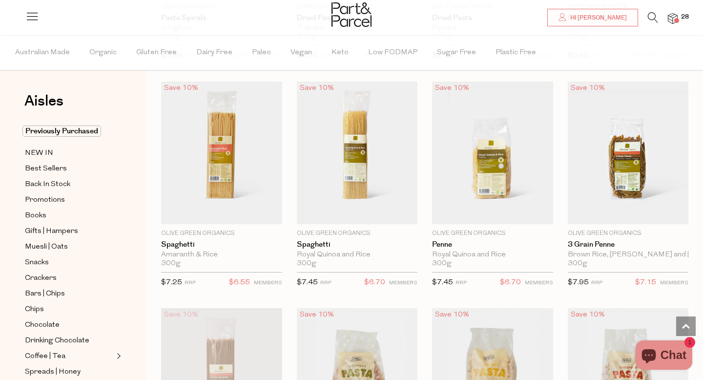
scroll to position [720, 0]
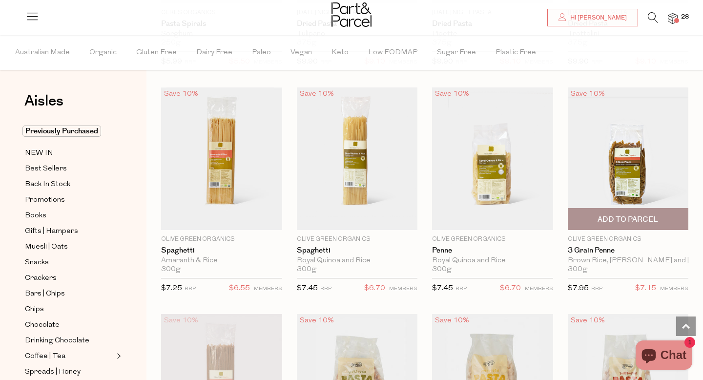
click at [648, 215] on span "Add To Parcel" at bounding box center [628, 219] width 61 height 10
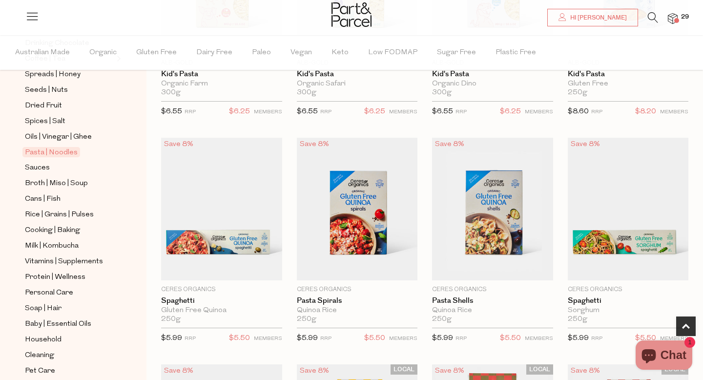
scroll to position [298, 0]
click at [41, 164] on span "Sauces" at bounding box center [37, 167] width 25 height 12
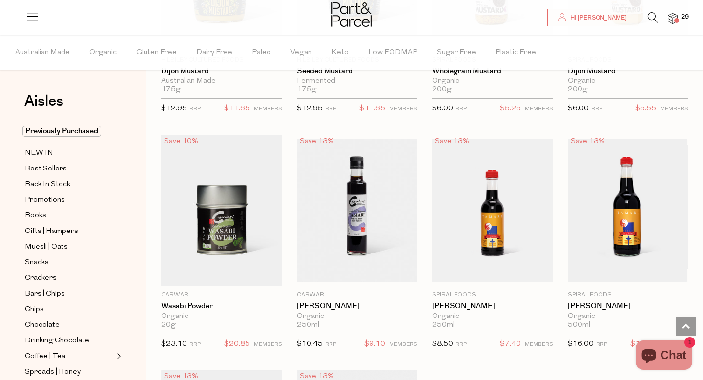
scroll to position [2538, 0]
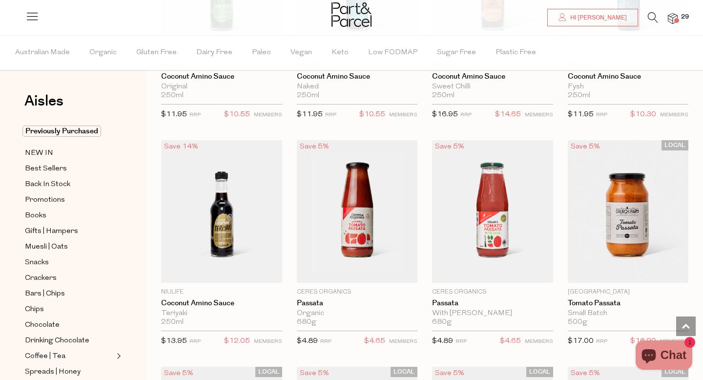
scroll to position [3177, 0]
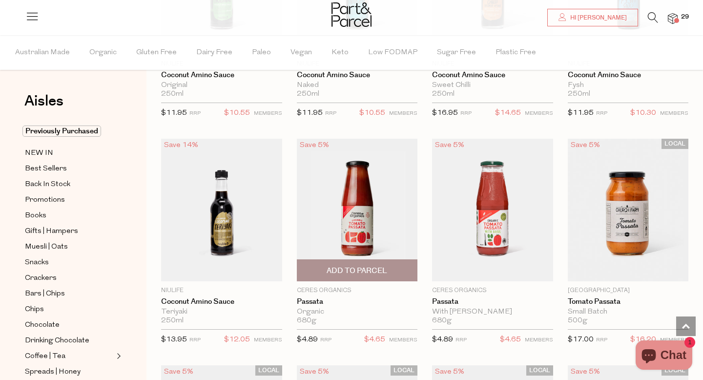
click at [367, 272] on span "Add To Parcel" at bounding box center [357, 271] width 61 height 10
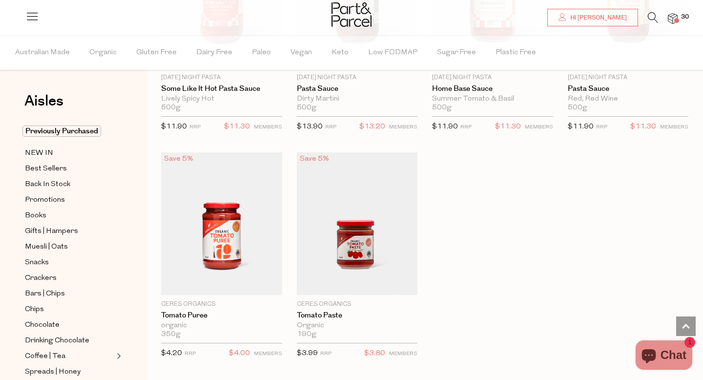
scroll to position [3625, 0]
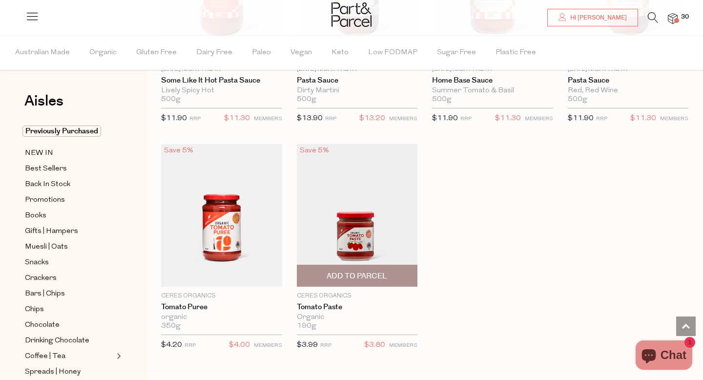
click at [389, 270] on span "Add To Parcel" at bounding box center [357, 275] width 115 height 21
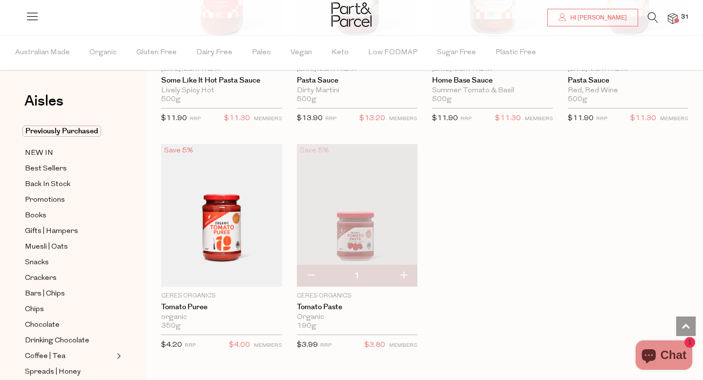
click at [402, 270] on button "button" at bounding box center [404, 275] width 28 height 21
type input "2"
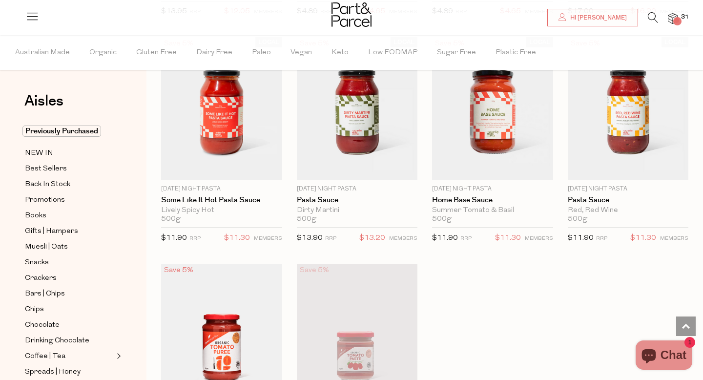
scroll to position [3498, 0]
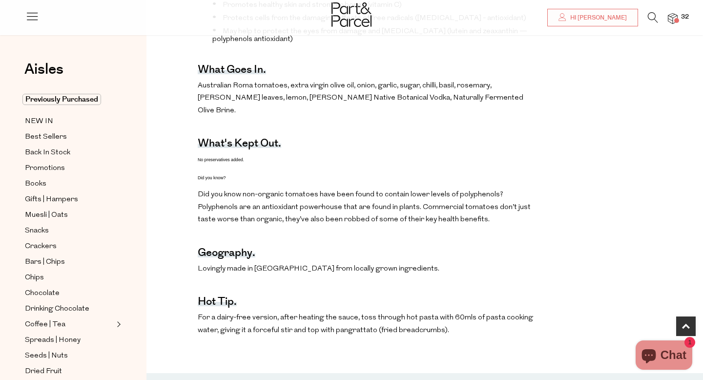
scroll to position [454, 0]
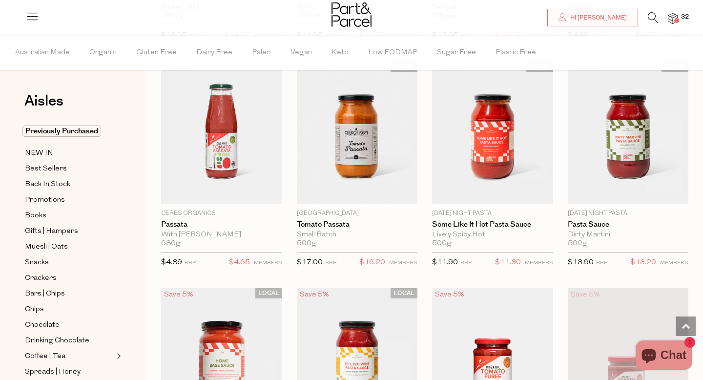
scroll to position [518, 0]
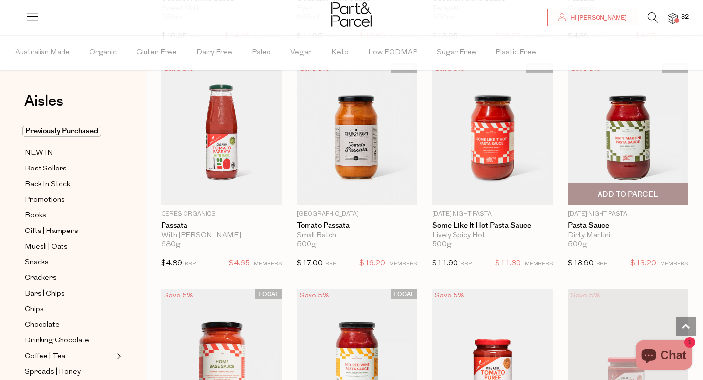
click at [650, 196] on span "Add To Parcel" at bounding box center [628, 194] width 61 height 10
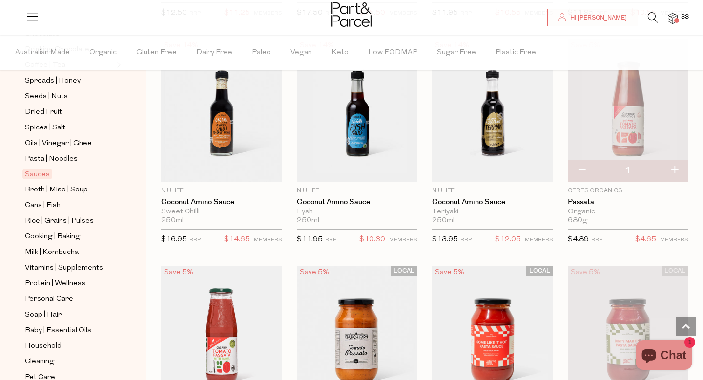
scroll to position [292, 0]
click at [68, 190] on span "Broth | Miso | Soup" at bounding box center [56, 189] width 63 height 12
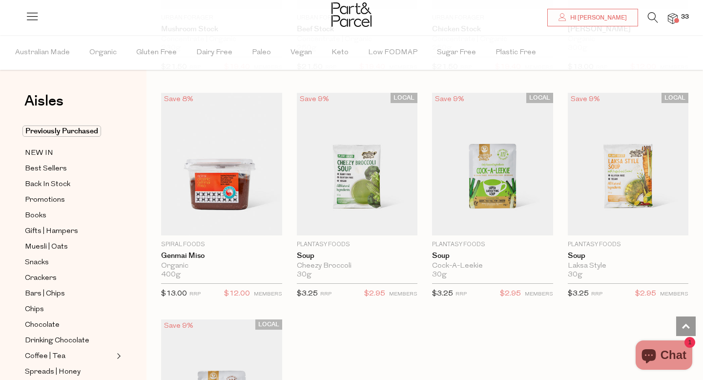
scroll to position [1619, 0]
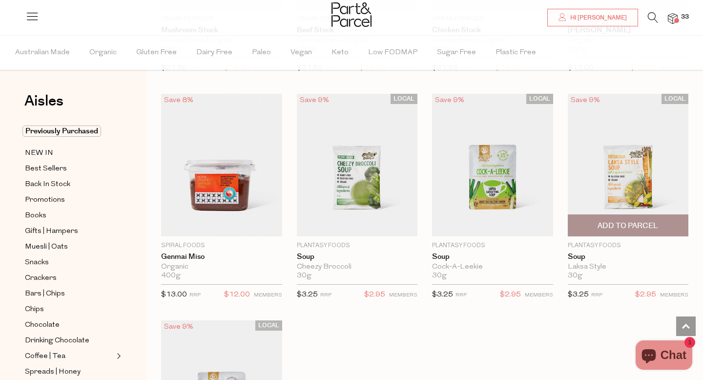
click at [663, 172] on img at bounding box center [628, 165] width 121 height 143
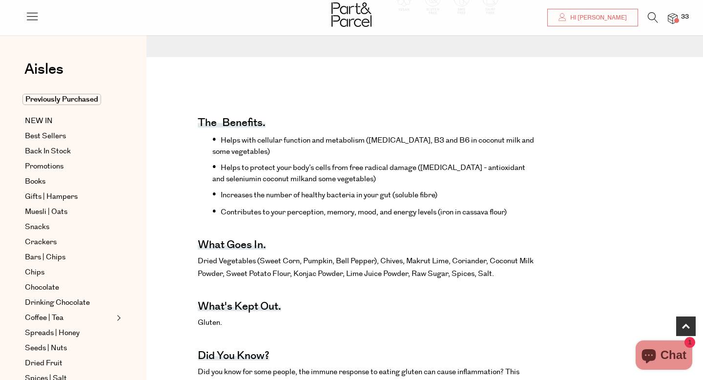
scroll to position [289, 0]
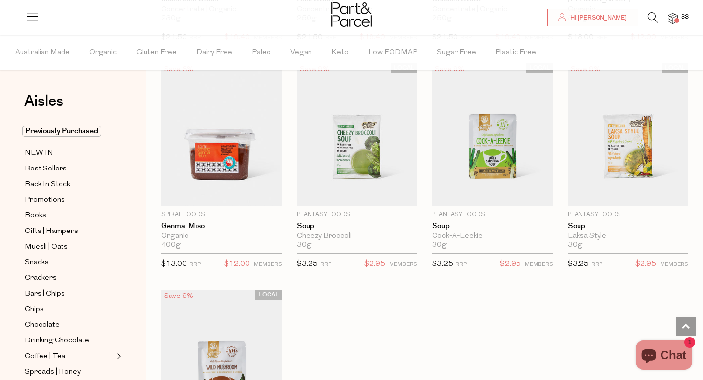
scroll to position [1670, 0]
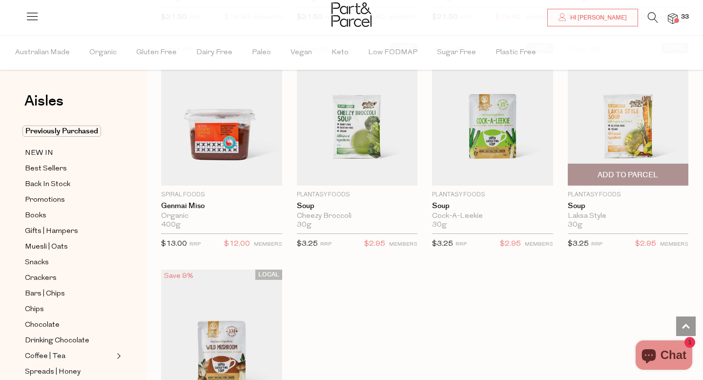
click at [653, 170] on span "Add To Parcel" at bounding box center [628, 175] width 61 height 10
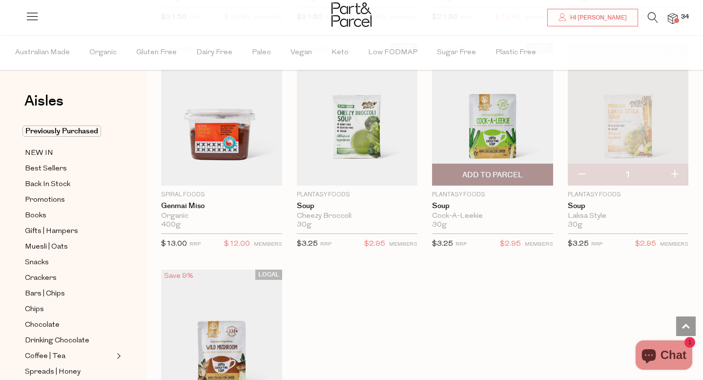
click at [520, 140] on img at bounding box center [492, 114] width 121 height 143
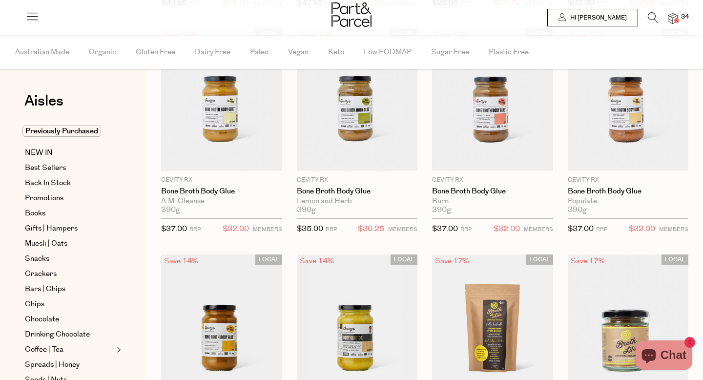
scroll to position [777, 0]
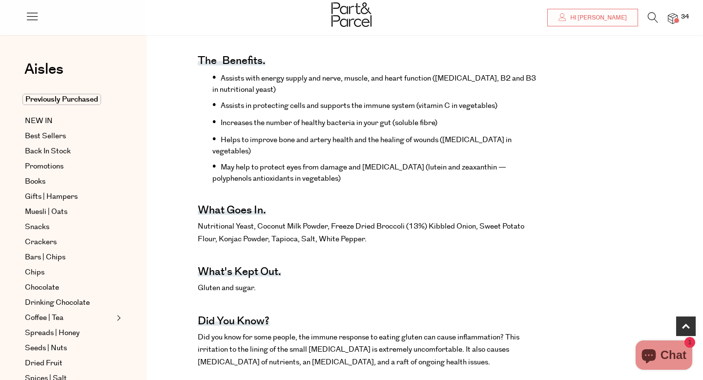
scroll to position [349, 0]
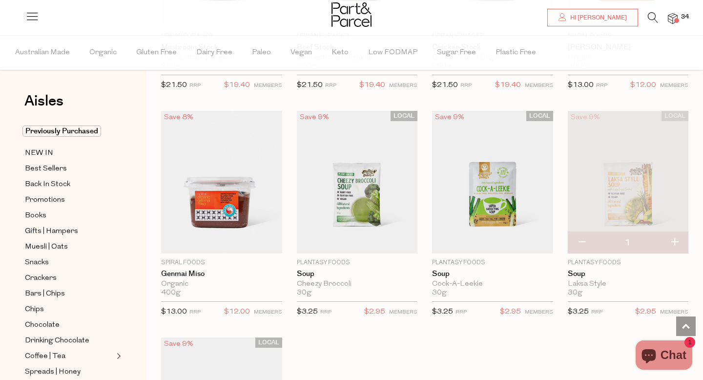
scroll to position [1589, 0]
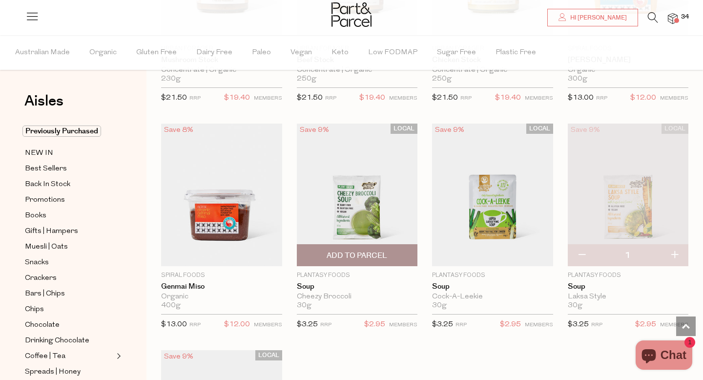
click at [357, 259] on span "Add To Parcel" at bounding box center [357, 255] width 115 height 21
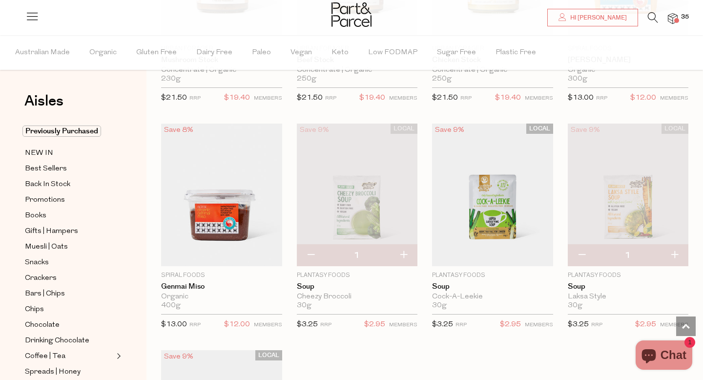
click at [671, 18] on img at bounding box center [673, 18] width 10 height 11
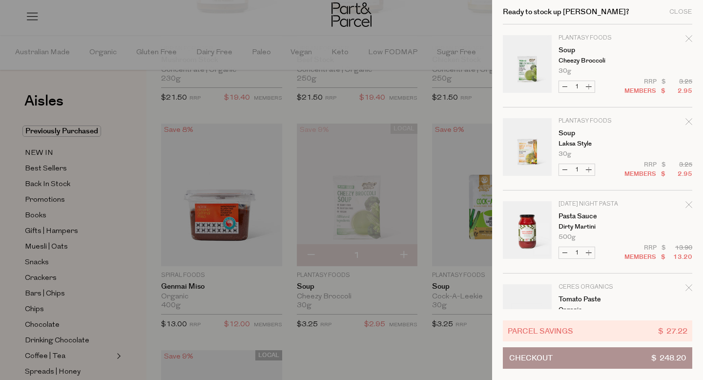
click at [459, 18] on div at bounding box center [351, 190] width 703 height 380
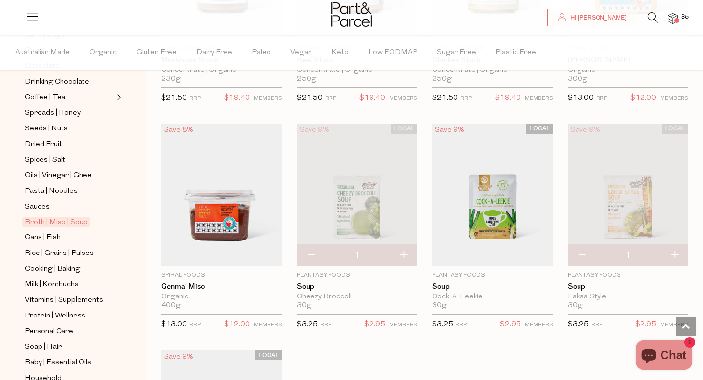
scroll to position [263, 0]
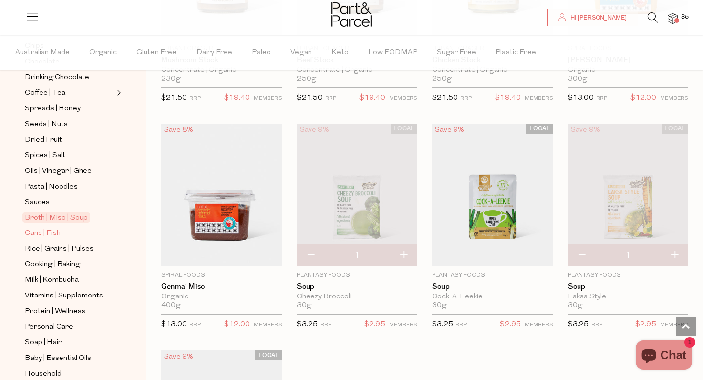
click at [50, 235] on span "Cans | Fish" at bounding box center [43, 233] width 36 height 12
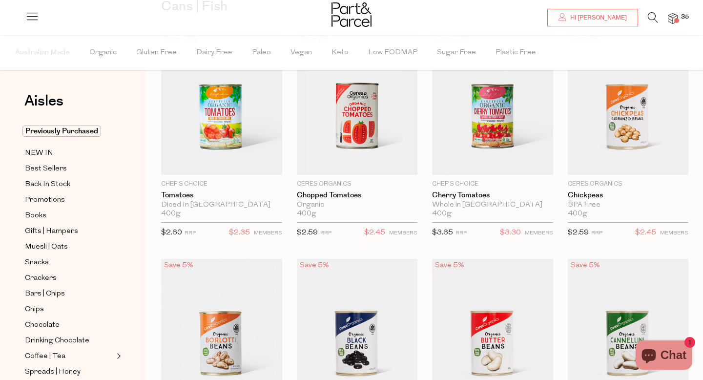
scroll to position [93, 0]
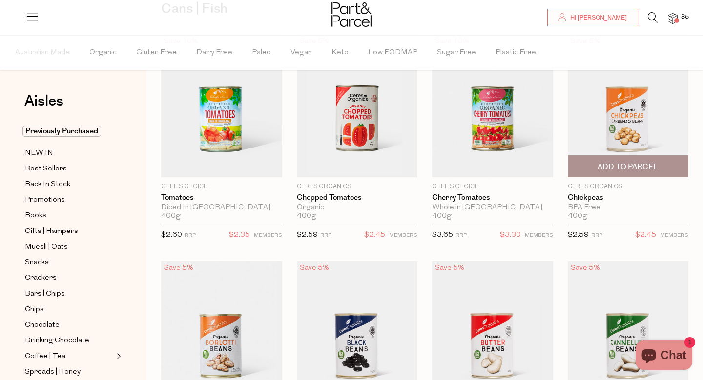
click at [667, 164] on span "Add To Parcel" at bounding box center [628, 166] width 115 height 21
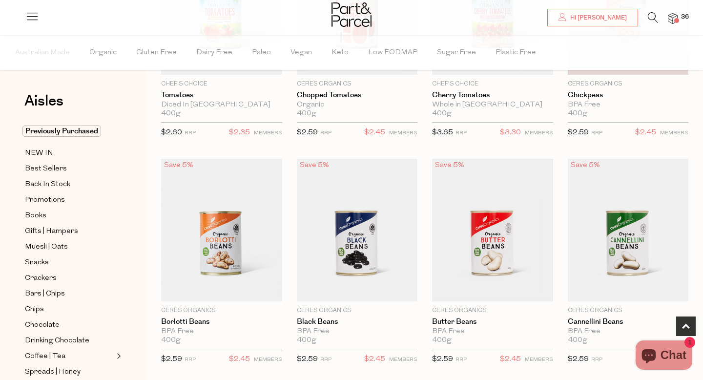
scroll to position [227, 0]
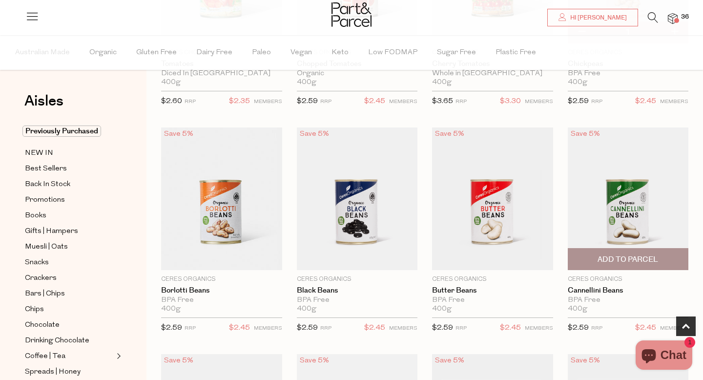
click at [649, 261] on span "Add To Parcel" at bounding box center [628, 259] width 61 height 10
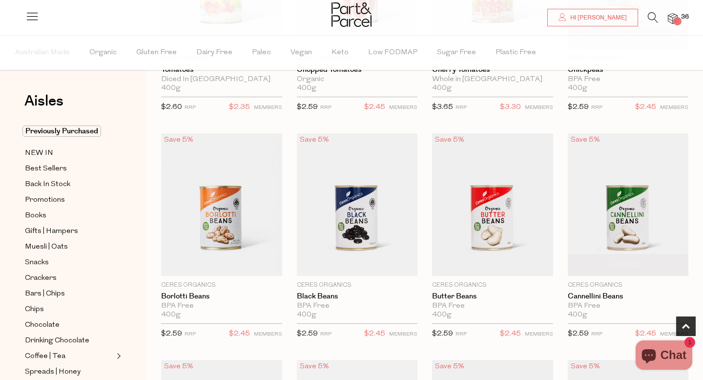
scroll to position [220, 0]
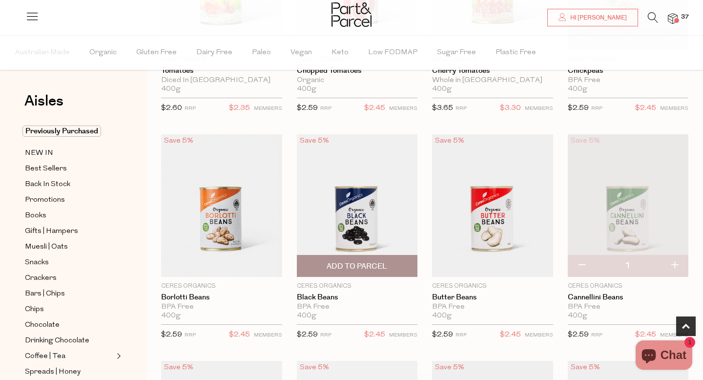
click at [368, 269] on span "Add To Parcel" at bounding box center [357, 266] width 61 height 10
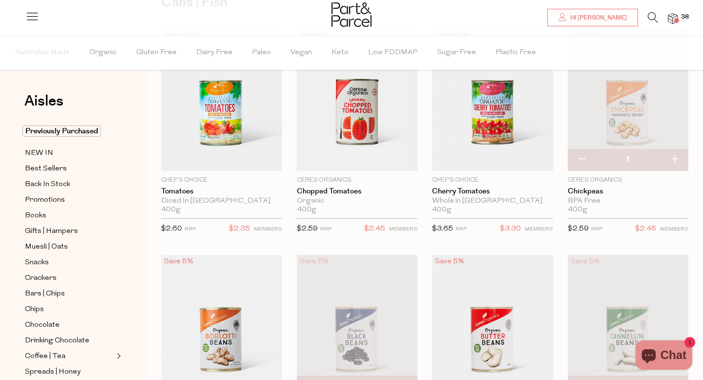
scroll to position [90, 0]
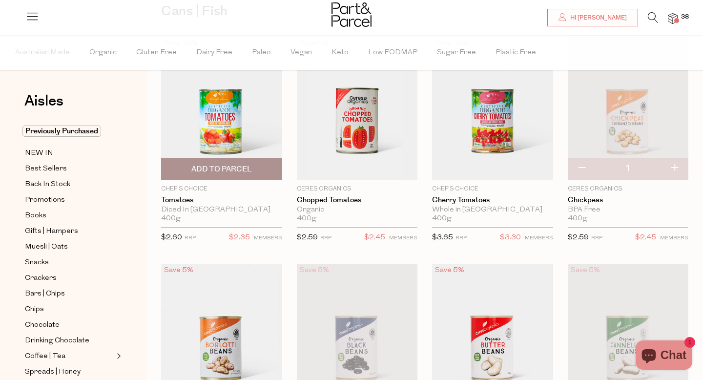
click at [261, 168] on span "Add To Parcel" at bounding box center [221, 168] width 115 height 21
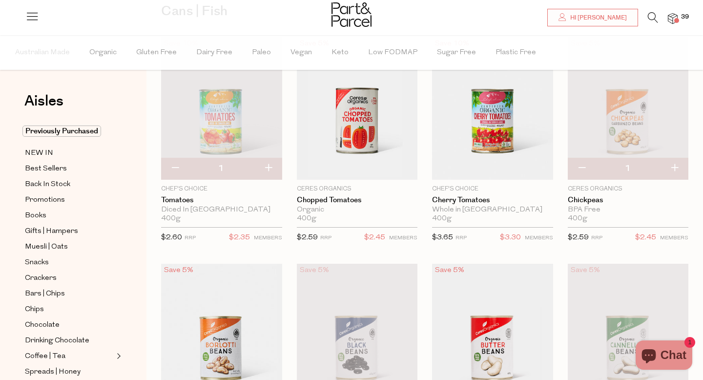
click at [268, 170] on button "button" at bounding box center [268, 168] width 28 height 21
type input "2"
click at [268, 170] on button "button" at bounding box center [268, 168] width 28 height 21
type input "3"
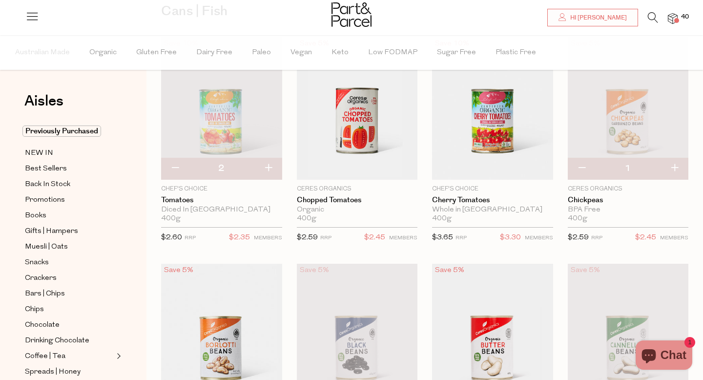
type input "3"
click at [268, 170] on button "button" at bounding box center [268, 168] width 28 height 21
type input "4"
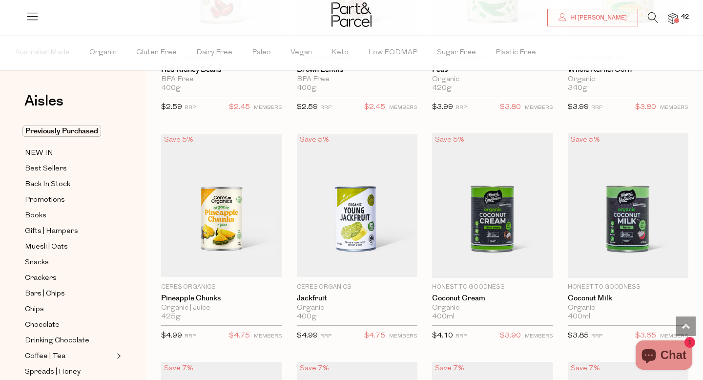
scroll to position [678, 0]
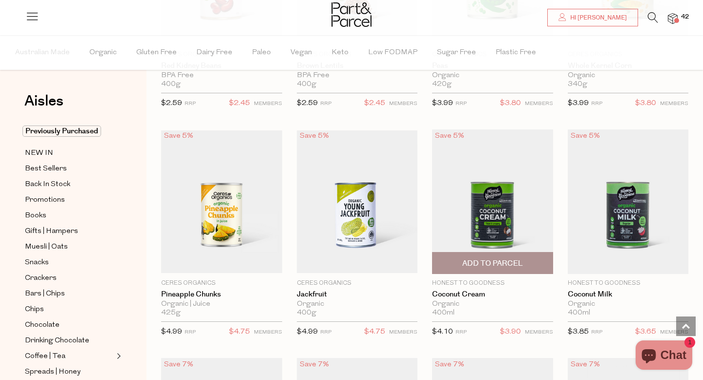
click at [511, 260] on span "Add To Parcel" at bounding box center [492, 263] width 61 height 10
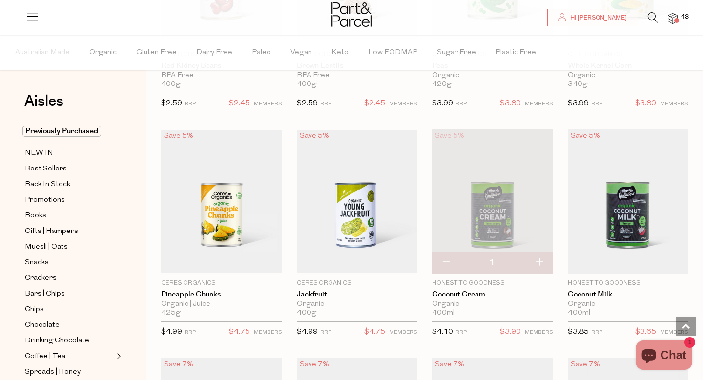
click at [541, 260] on button "button" at bounding box center [539, 262] width 28 height 21
type input "2"
click at [541, 260] on button "button" at bounding box center [539, 262] width 28 height 21
type input "3"
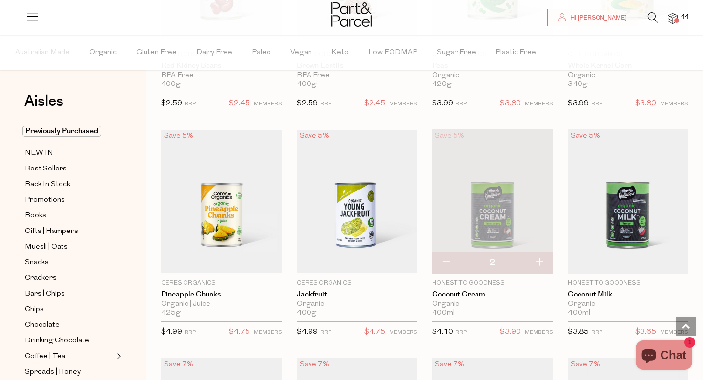
type input "3"
click at [539, 263] on button "button" at bounding box center [539, 262] width 28 height 21
type input "4"
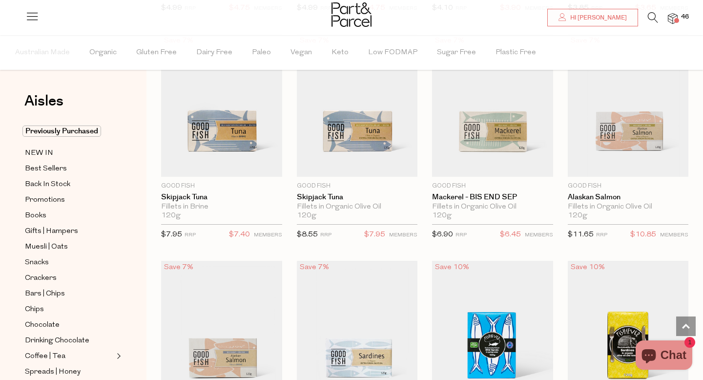
scroll to position [1002, 0]
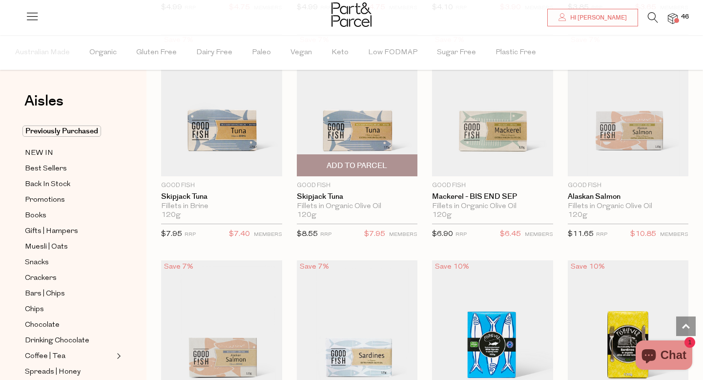
click at [394, 165] on span "Add To Parcel" at bounding box center [357, 165] width 115 height 21
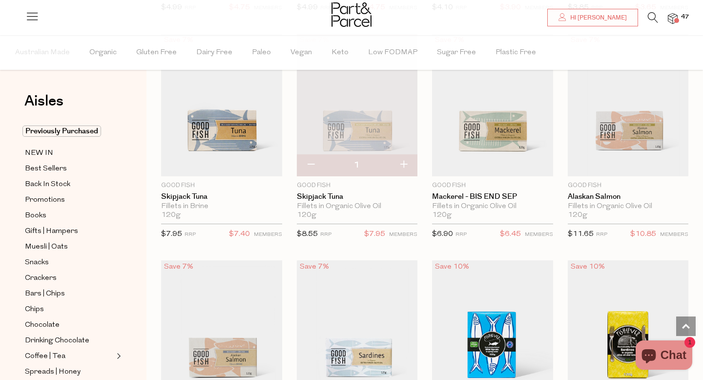
click at [403, 164] on button "button" at bounding box center [404, 164] width 28 height 21
type input "2"
click at [403, 164] on button "button" at bounding box center [404, 164] width 28 height 21
type input "3"
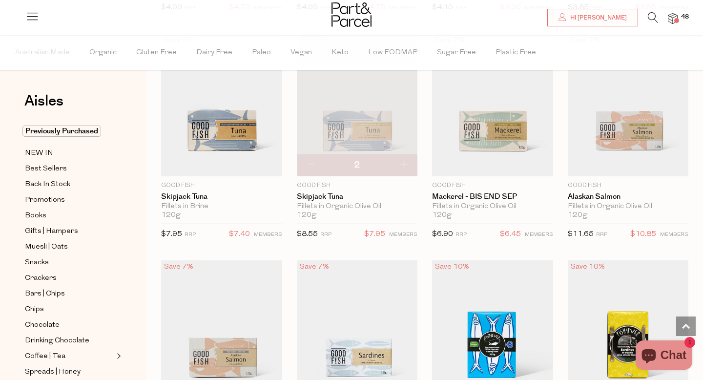
type input "3"
click at [402, 163] on button "button" at bounding box center [404, 164] width 28 height 21
type input "4"
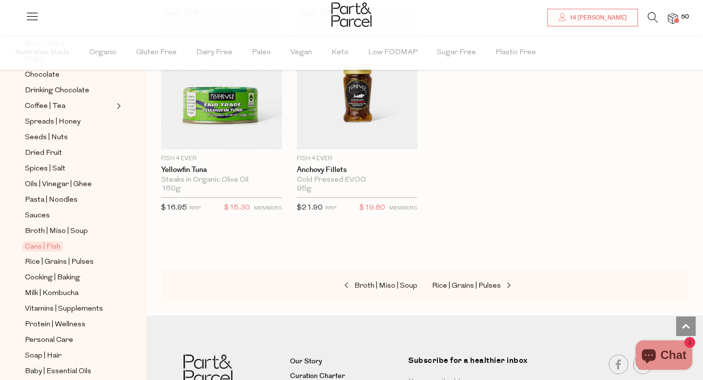
scroll to position [255, 0]
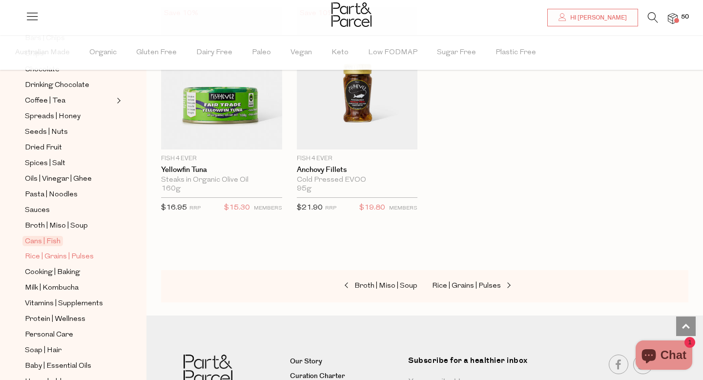
click at [82, 260] on span "Rice | Grains | Pulses" at bounding box center [59, 257] width 69 height 12
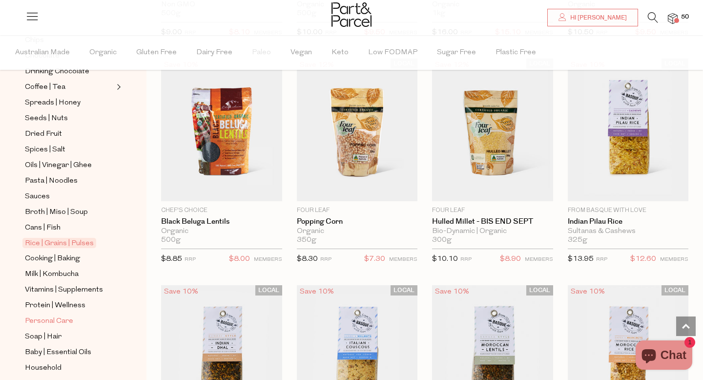
scroll to position [270, 0]
click at [59, 254] on span "Cooking | Baking" at bounding box center [52, 257] width 55 height 12
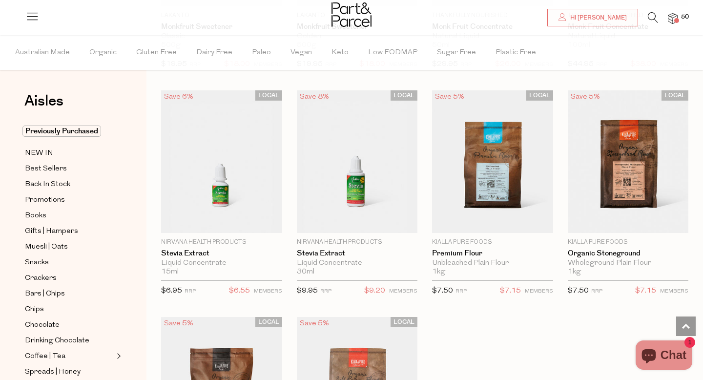
scroll to position [2538, 0]
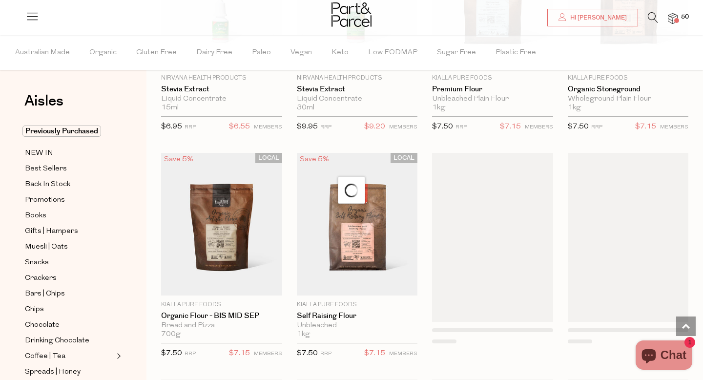
scroll to position [2702, 0]
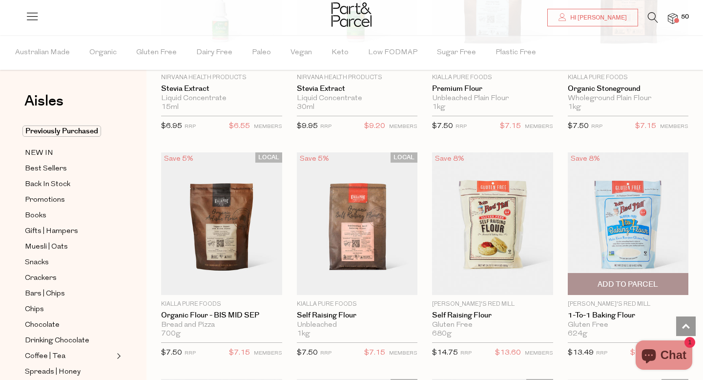
click at [633, 279] on span "Add To Parcel" at bounding box center [628, 284] width 61 height 10
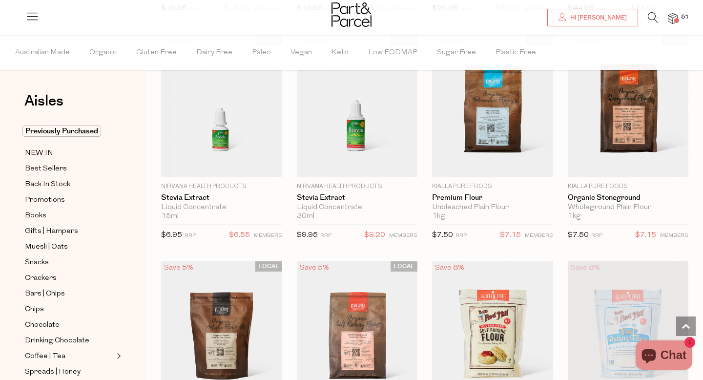
scroll to position [2574, 0]
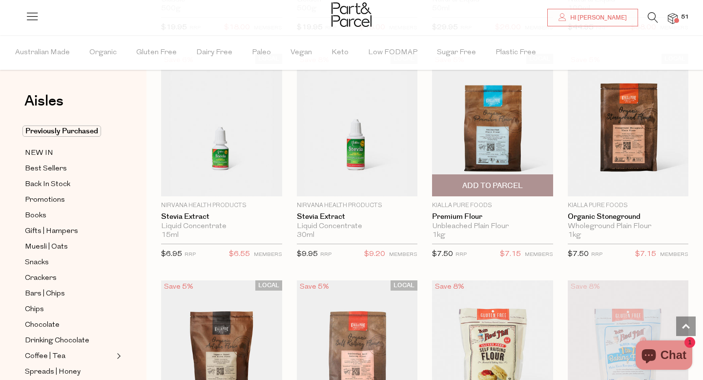
click at [488, 142] on img at bounding box center [492, 125] width 121 height 143
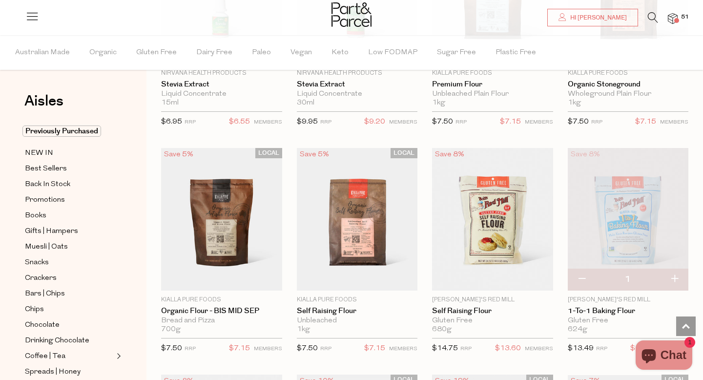
scroll to position [2694, 0]
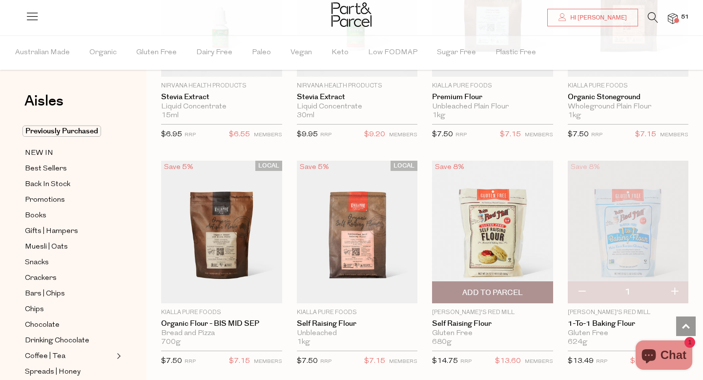
click at [503, 291] on span "Add To Parcel" at bounding box center [492, 293] width 61 height 10
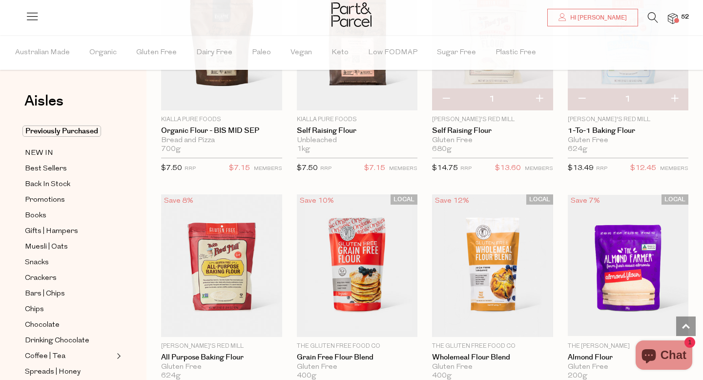
scroll to position [2922, 0]
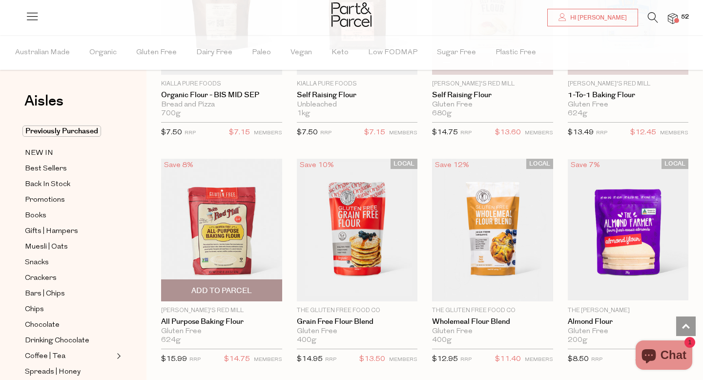
click at [232, 238] on img at bounding box center [221, 230] width 121 height 143
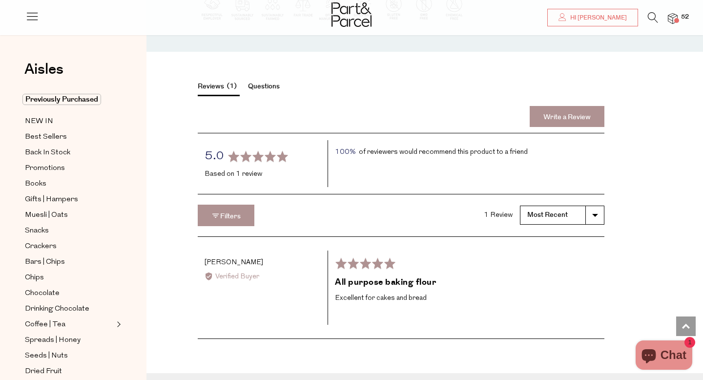
scroll to position [1413, 0]
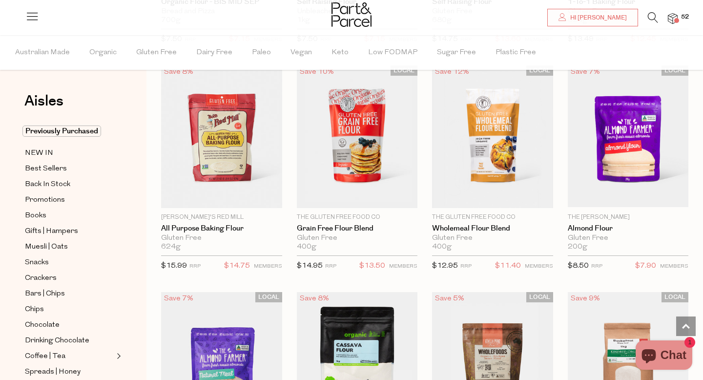
scroll to position [3021, 0]
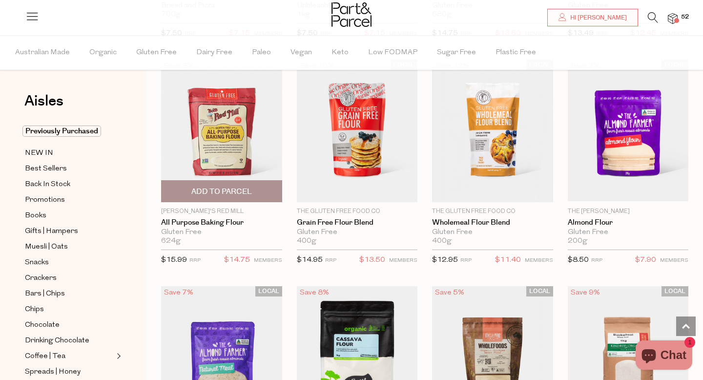
click at [267, 186] on span "Add To Parcel" at bounding box center [221, 191] width 115 height 21
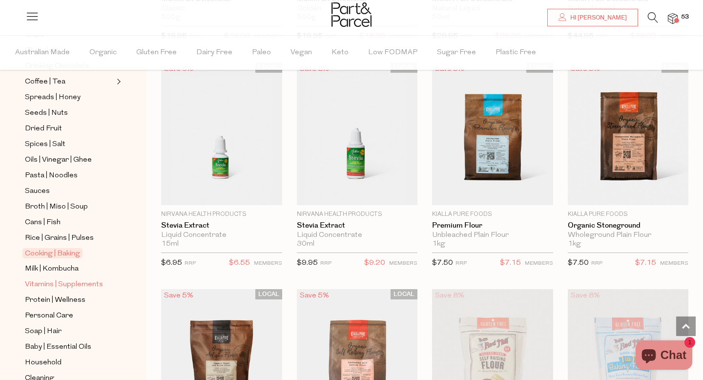
scroll to position [278, 0]
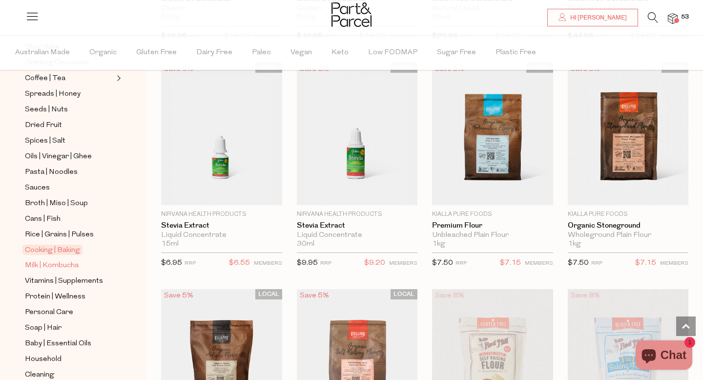
click at [65, 269] on span "Milk | Kombucha" at bounding box center [52, 266] width 54 height 12
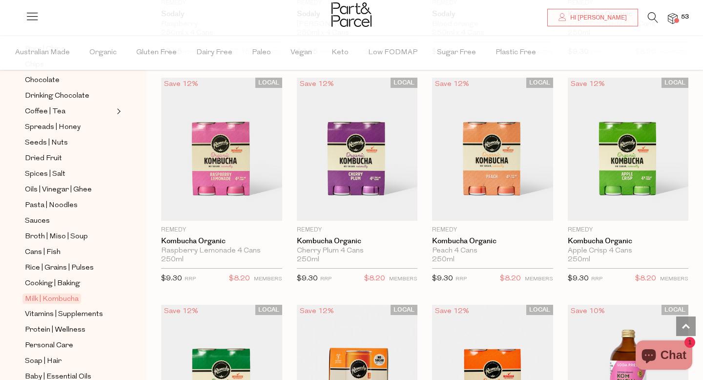
scroll to position [252, 0]
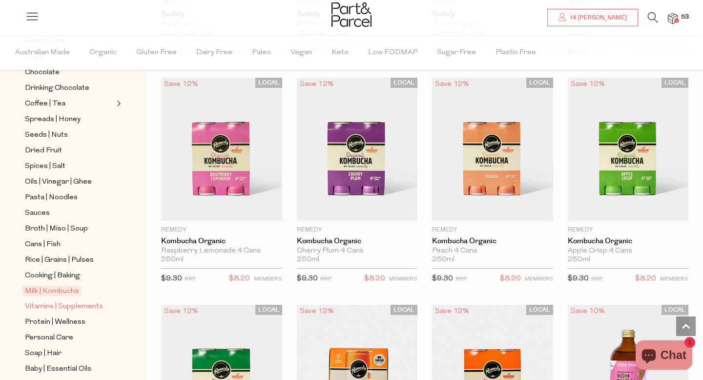
click at [52, 303] on span "Vitamins | Supplements" at bounding box center [64, 307] width 78 height 12
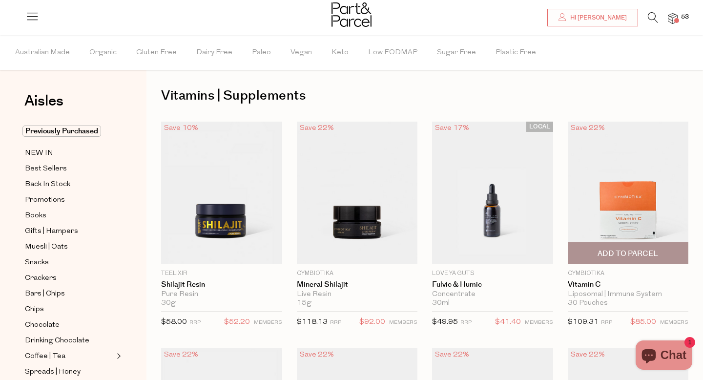
scroll to position [5, 0]
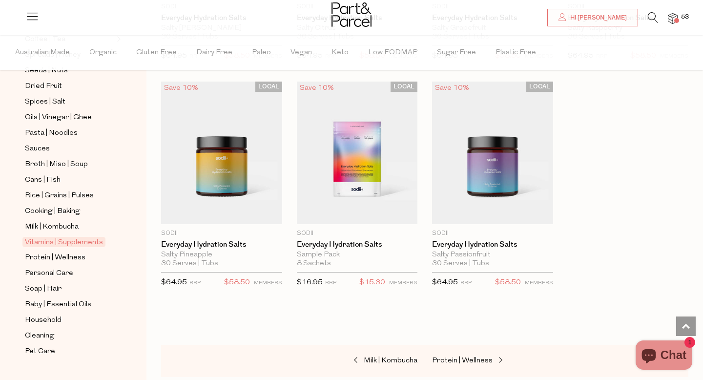
scroll to position [337, 0]
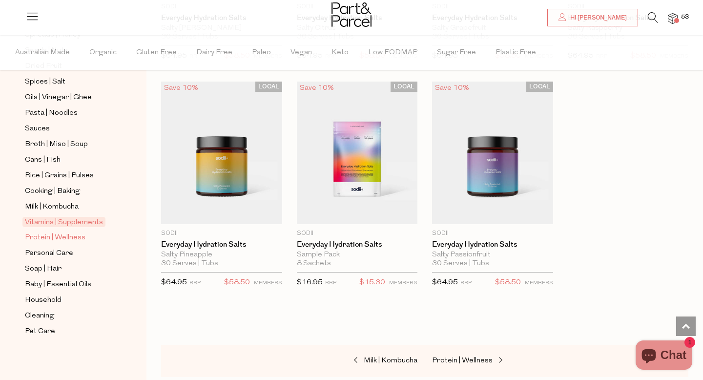
click at [52, 237] on span "Protein | Wellness" at bounding box center [55, 238] width 61 height 12
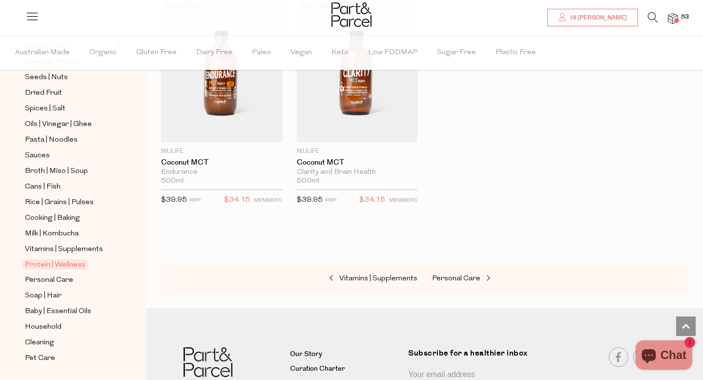
scroll to position [337, 0]
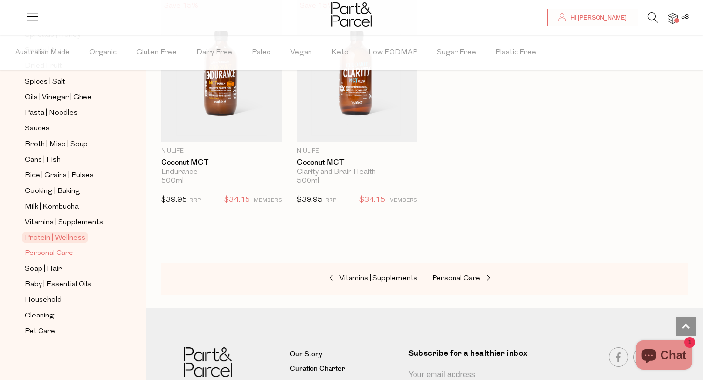
click at [59, 251] on span "Personal Care" at bounding box center [49, 254] width 48 height 12
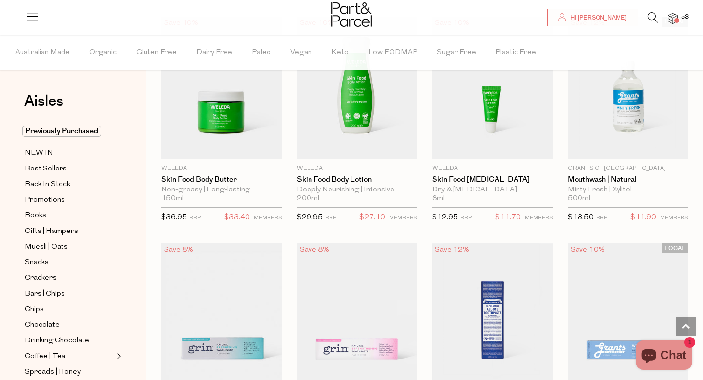
scroll to position [791, 0]
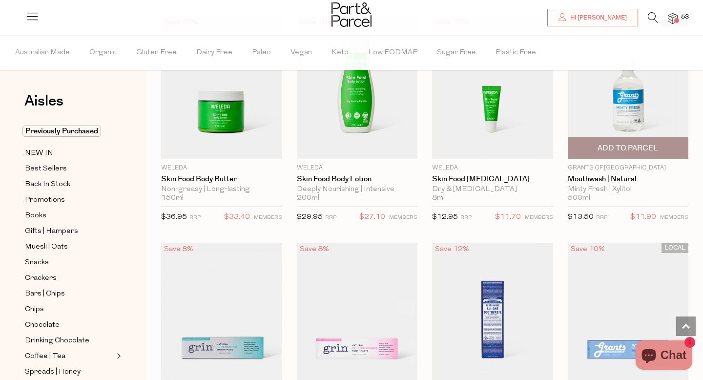
click at [662, 148] on span "Add To Parcel" at bounding box center [628, 147] width 115 height 21
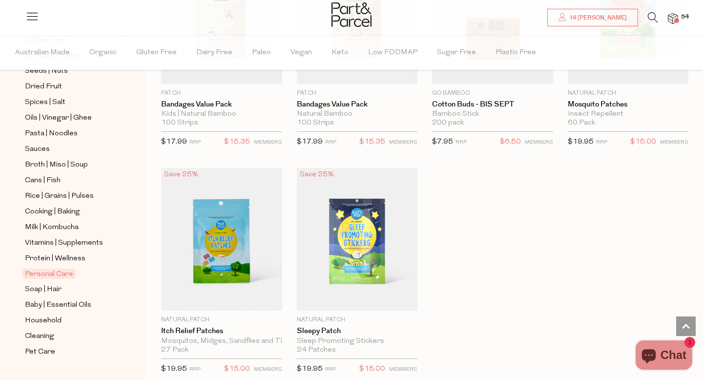
scroll to position [337, 0]
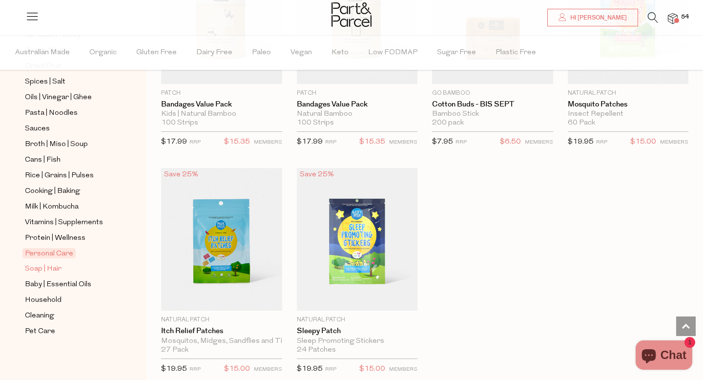
click at [42, 273] on span "Soap | Hair" at bounding box center [43, 269] width 37 height 12
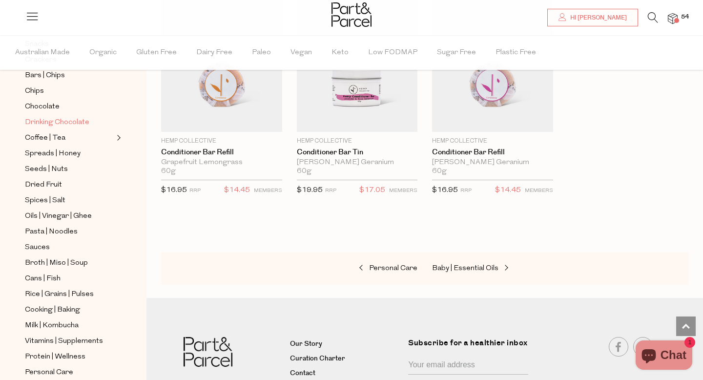
scroll to position [337, 0]
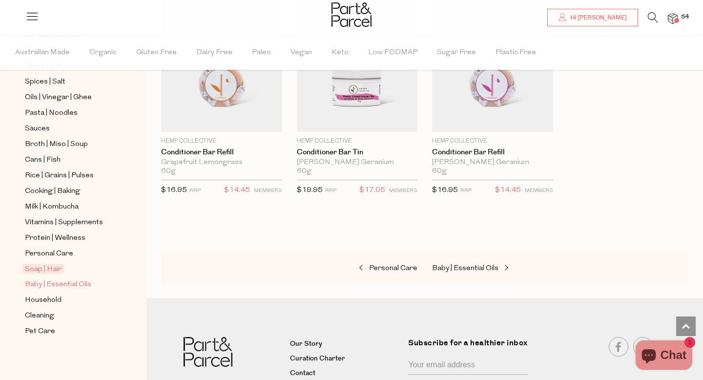
click at [58, 287] on span "Baby | Essential Oils" at bounding box center [58, 285] width 66 height 12
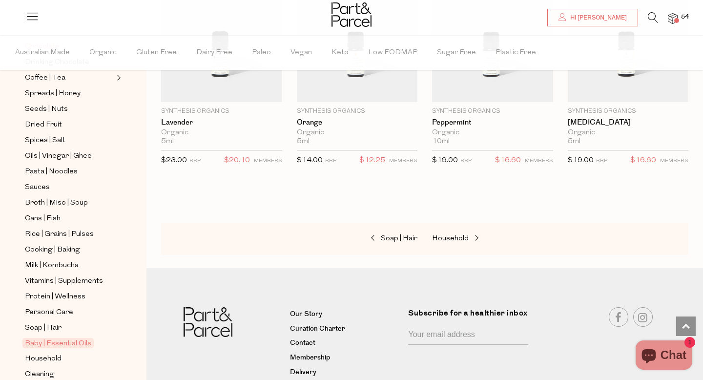
scroll to position [337, 0]
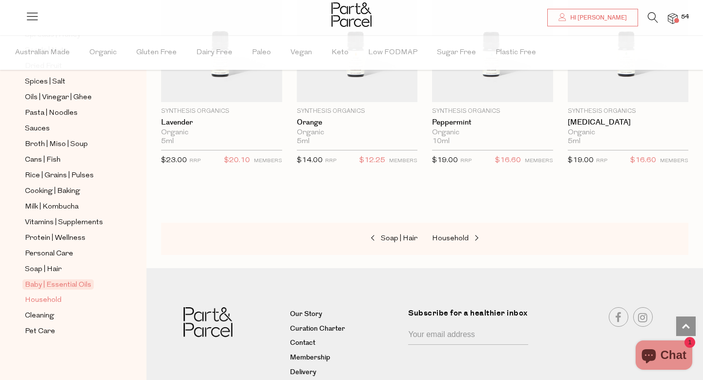
click at [52, 299] on span "Household" at bounding box center [43, 300] width 37 height 12
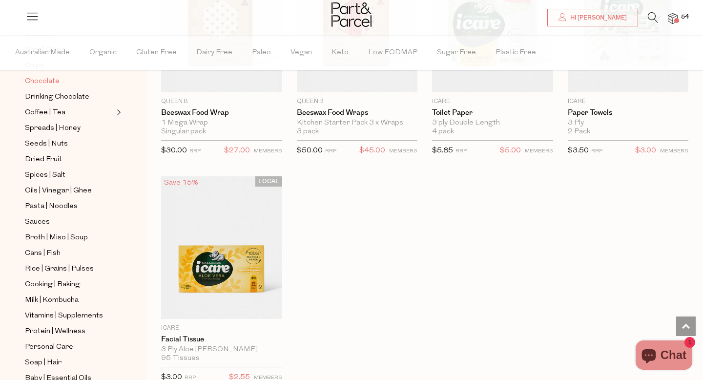
scroll to position [337, 0]
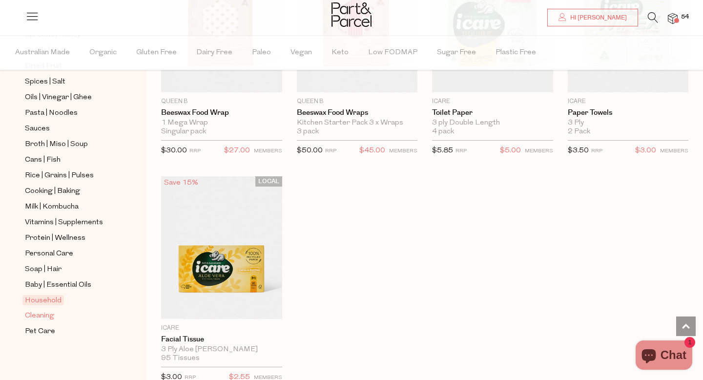
click at [52, 316] on span "Cleaning" at bounding box center [39, 316] width 29 height 12
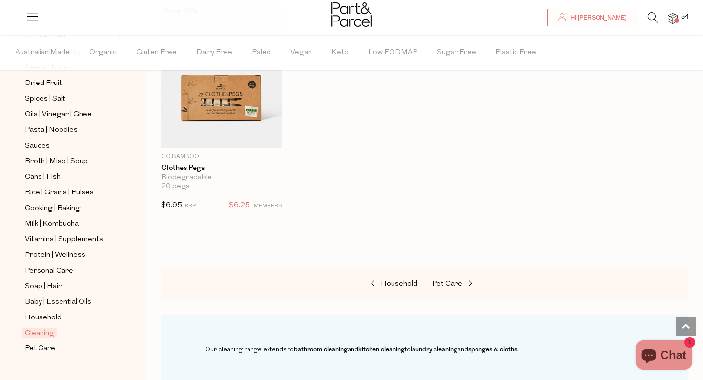
scroll to position [337, 0]
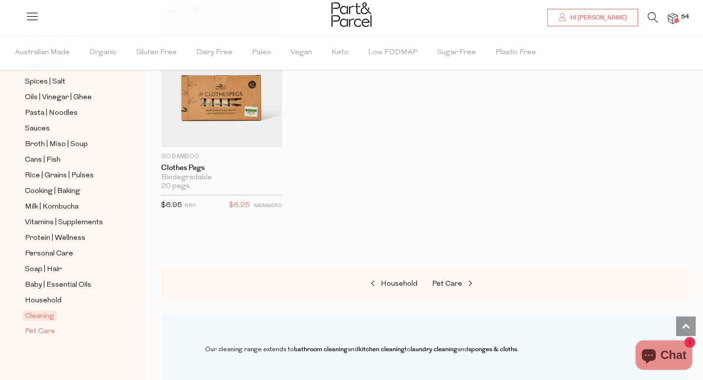
click at [32, 333] on span "Pet Care" at bounding box center [40, 332] width 30 height 12
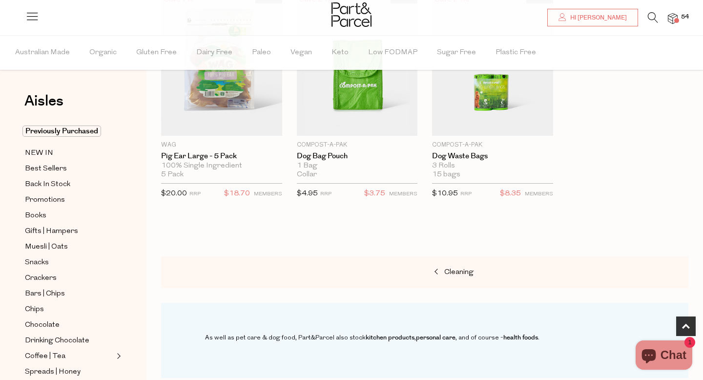
scroll to position [363, 0]
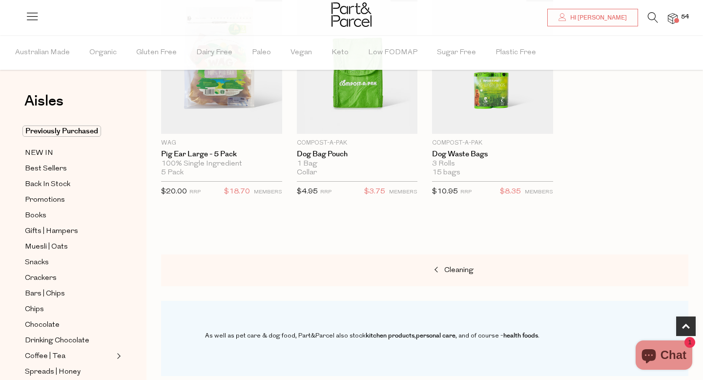
click at [679, 17] on span "54" at bounding box center [685, 17] width 13 height 9
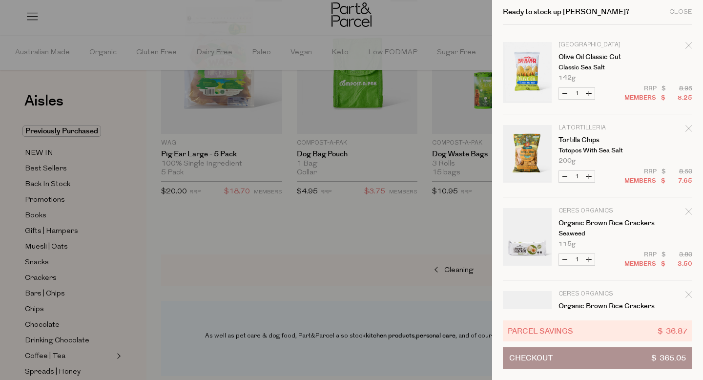
scroll to position [1901, 0]
click at [587, 95] on button "Increase Olive Oil Classic Cut" at bounding box center [589, 94] width 12 height 11
type input "2"
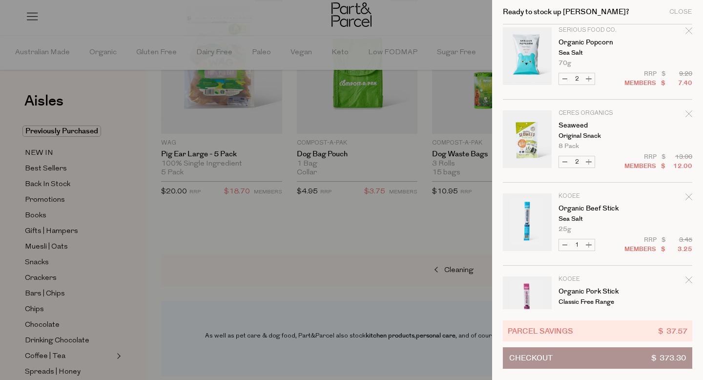
scroll to position [2620, 0]
